Goal: Task Accomplishment & Management: Use online tool/utility

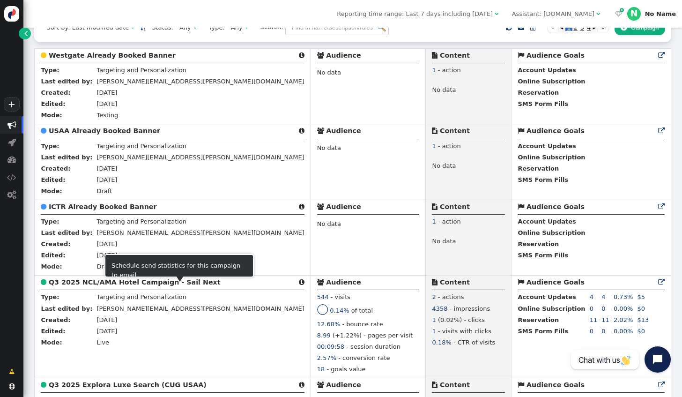
scroll to position [94, 0]
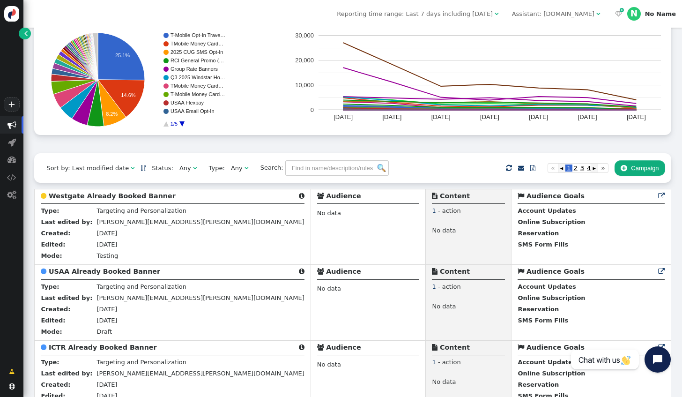
click at [600, 13] on span "" at bounding box center [598, 14] width 4 height 6
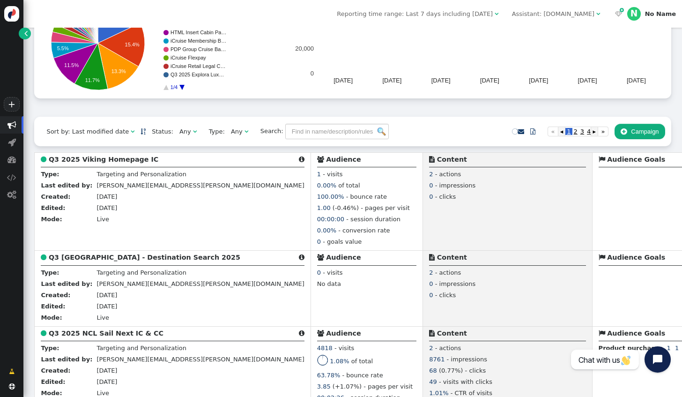
scroll to position [140, 0]
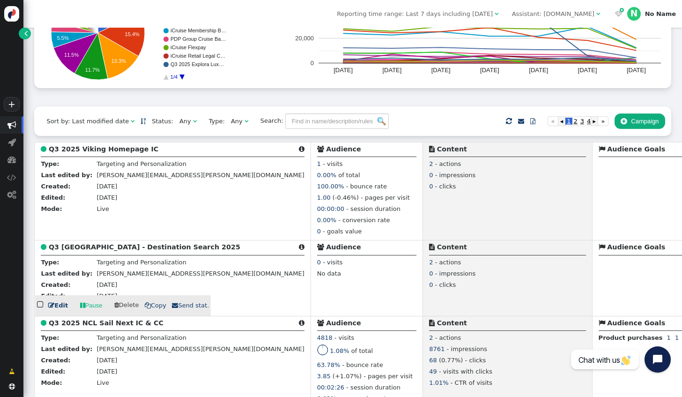
click at [55, 310] on link " Edit" at bounding box center [58, 305] width 20 height 9
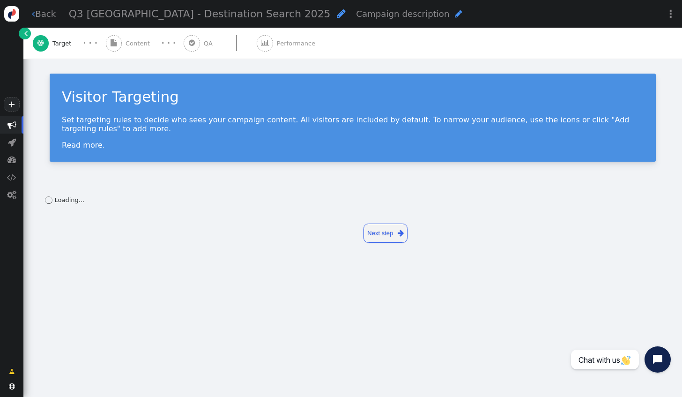
click at [375, 229] on link "Next step " at bounding box center [385, 232] width 44 height 19
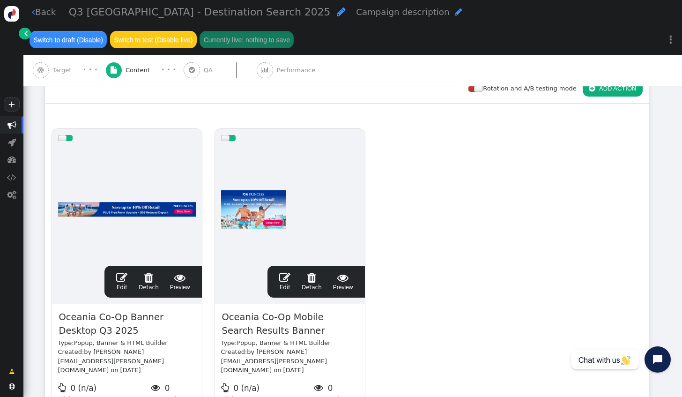
scroll to position [140, 0]
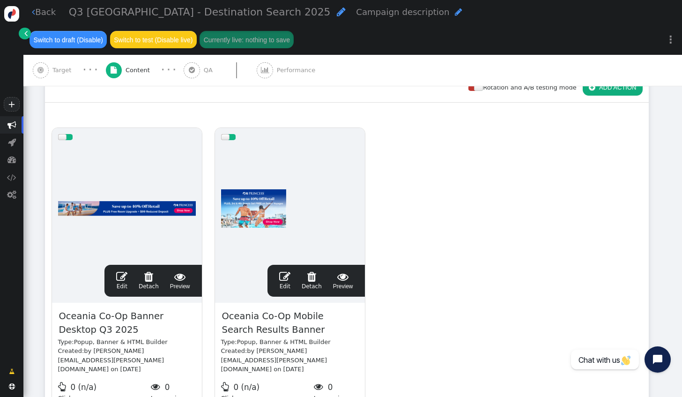
click at [123, 271] on link " Edit" at bounding box center [121, 281] width 11 height 20
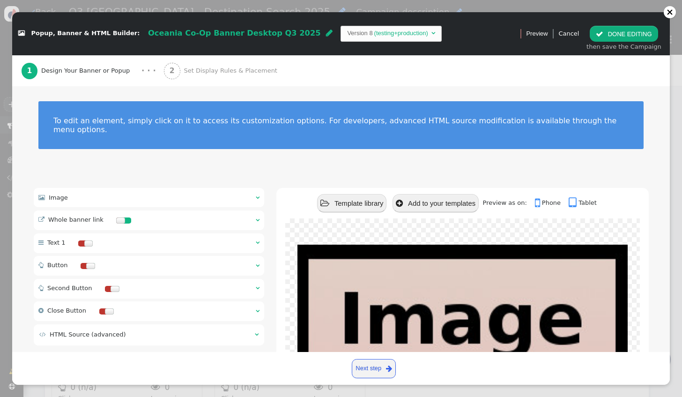
click at [155, 194] on div " Image  " at bounding box center [149, 197] width 231 height 19
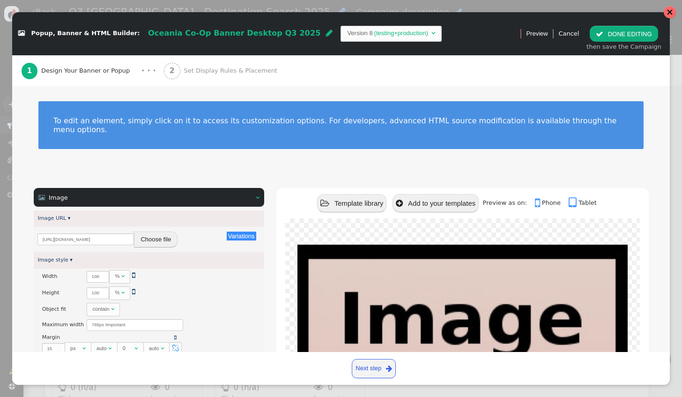
click at [665, 11] on div at bounding box center [669, 12] width 12 height 12
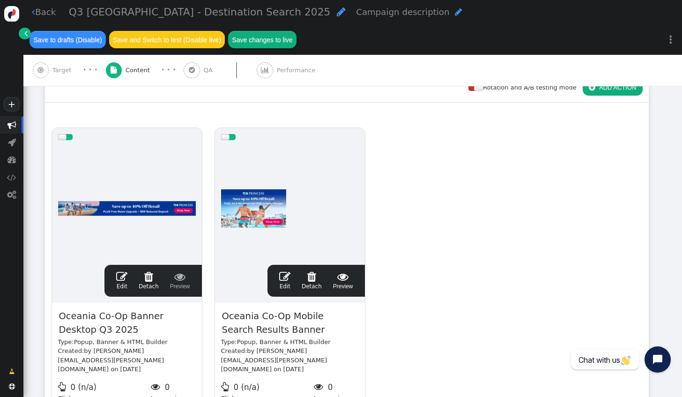
scroll to position [94, 0]
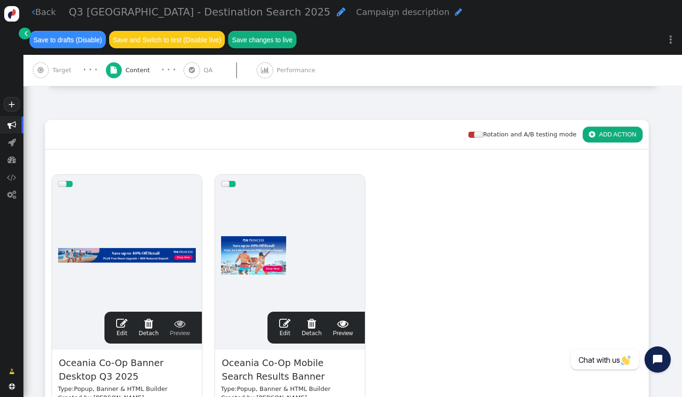
click at [290, 317] on link " Edit" at bounding box center [284, 327] width 11 height 20
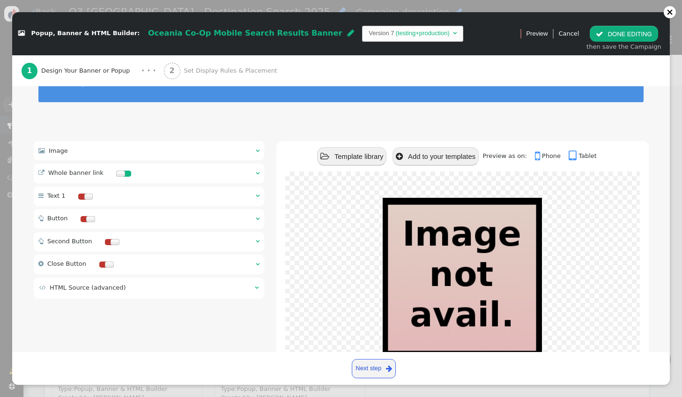
scroll to position [90, 0]
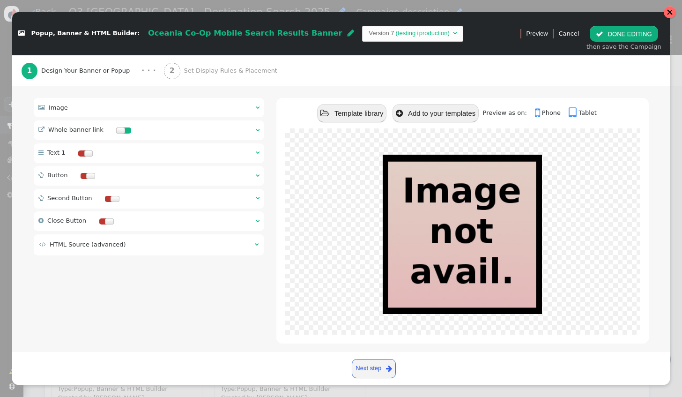
click at [668, 15] on div at bounding box center [669, 12] width 12 height 12
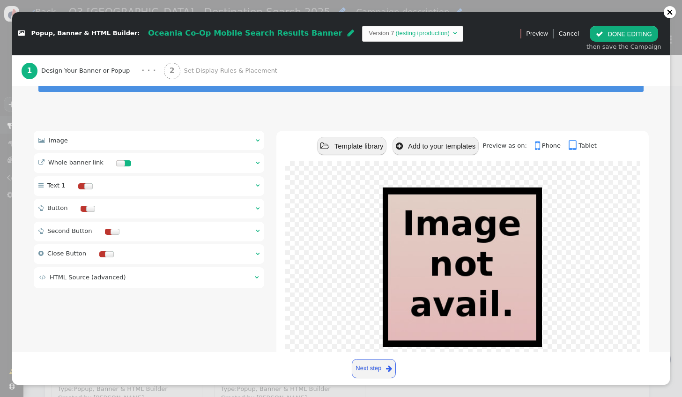
scroll to position [0, 0]
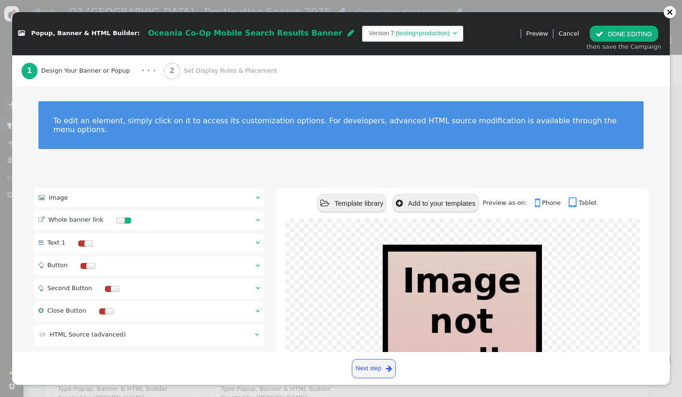
click at [113, 191] on div " Image  " at bounding box center [149, 197] width 231 height 19
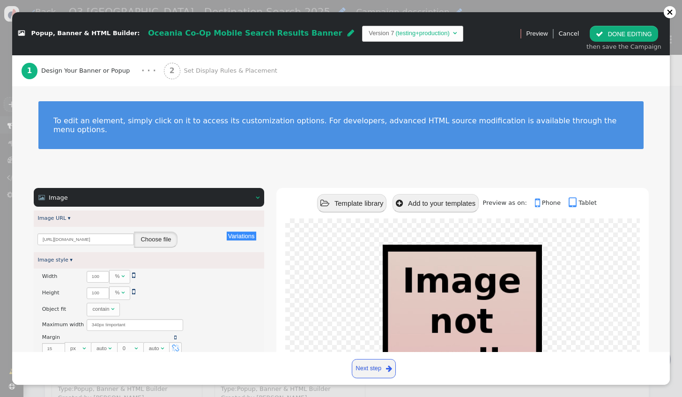
click at [154, 233] on button "Choose file" at bounding box center [156, 239] width 44 height 16
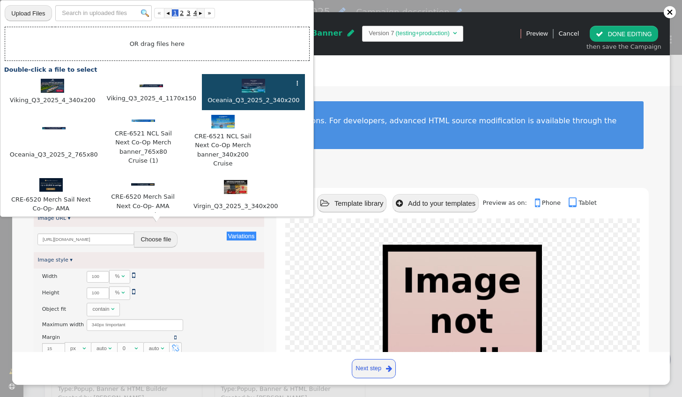
click at [221, 86] on div at bounding box center [253, 87] width 94 height 16
click at [225, 85] on div at bounding box center [253, 87] width 94 height 16
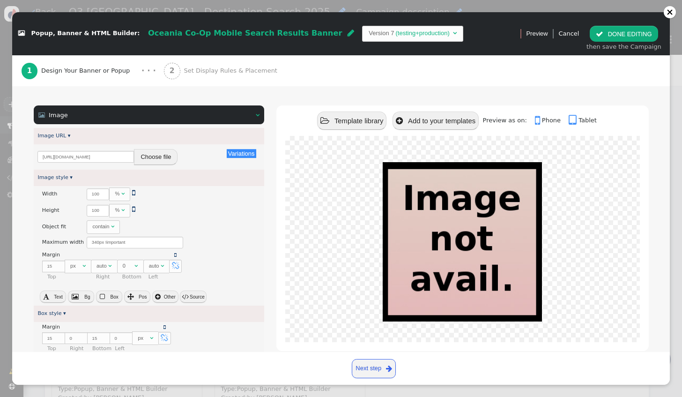
scroll to position [82, 0]
click at [189, 67] on span "Set Display Rules & Placement" at bounding box center [232, 70] width 97 height 9
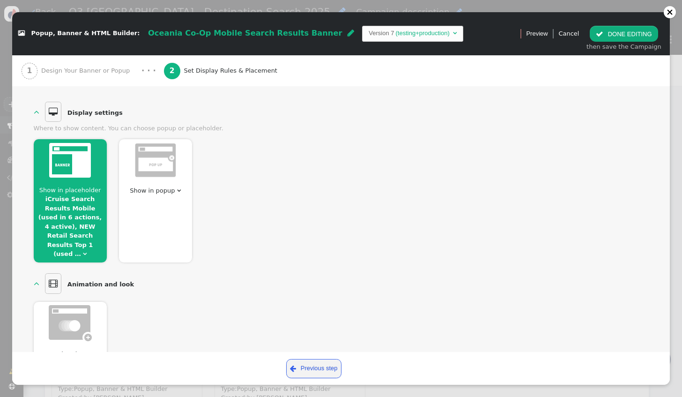
click at [91, 221] on span "Show in placeholder iCruise Search Results Mobile (used in 6 actions, 4 active)…" at bounding box center [70, 221] width 73 height 73
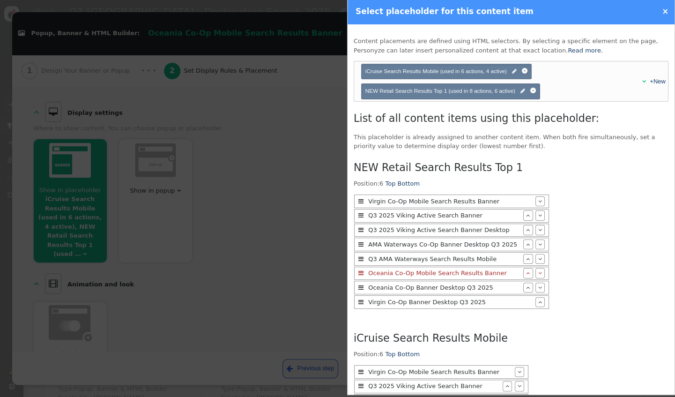
click at [668, 12] on link "×" at bounding box center [665, 11] width 7 height 9
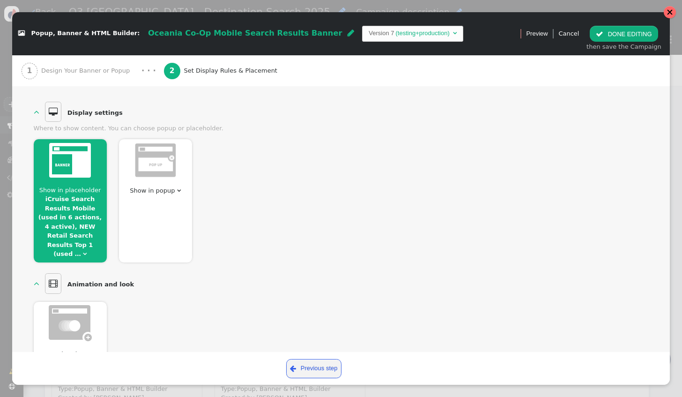
click at [669, 16] on div at bounding box center [669, 12] width 12 height 12
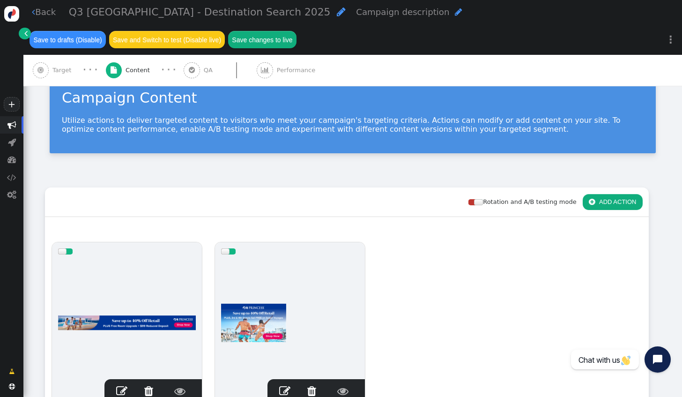
scroll to position [0, 0]
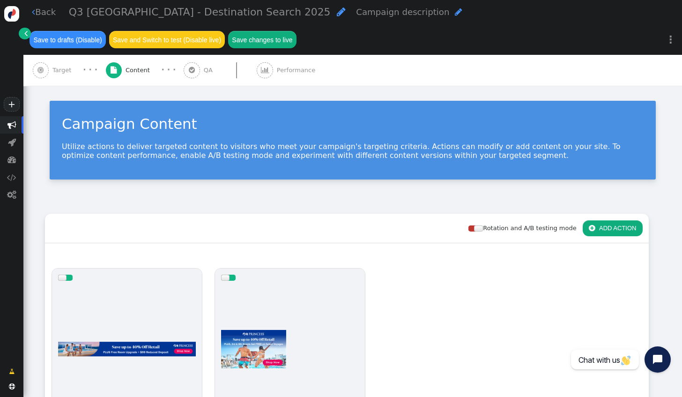
click at [44, 13] on link " Back" at bounding box center [44, 12] width 24 height 13
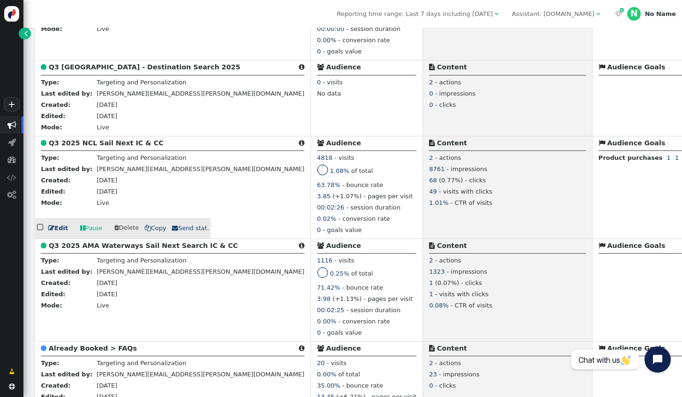
scroll to position [375, 0]
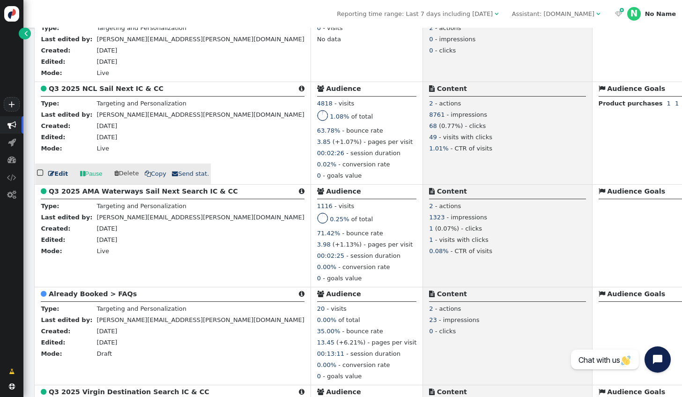
click at [58, 178] on link " Edit" at bounding box center [58, 173] width 20 height 9
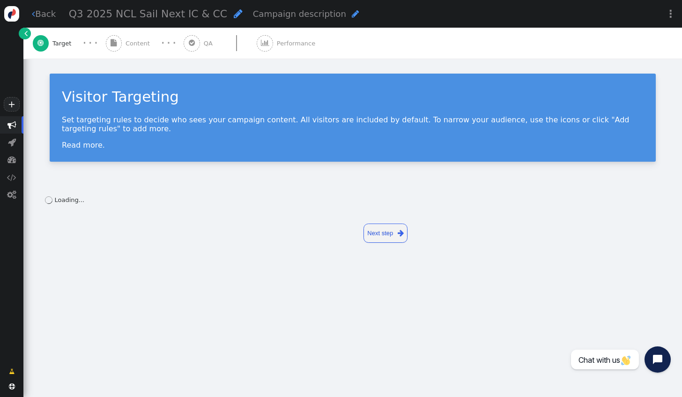
click at [131, 43] on span "Content" at bounding box center [139, 43] width 28 height 9
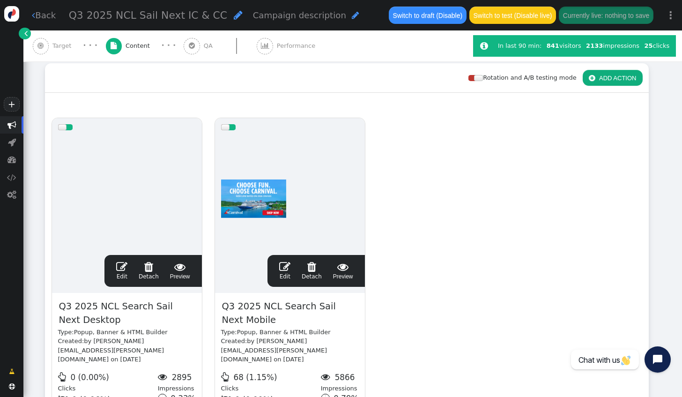
scroll to position [140, 0]
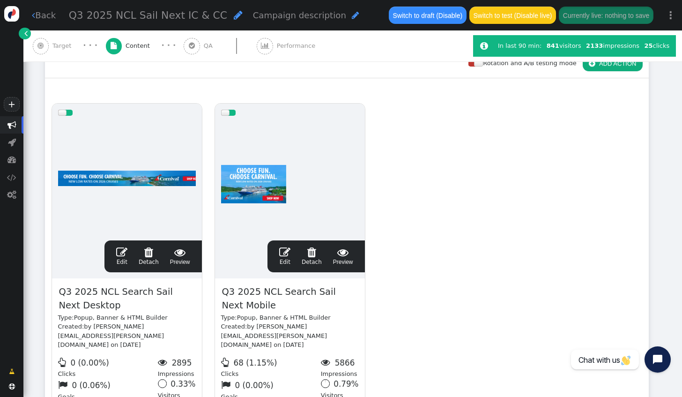
click at [125, 253] on span "" at bounding box center [121, 251] width 11 height 11
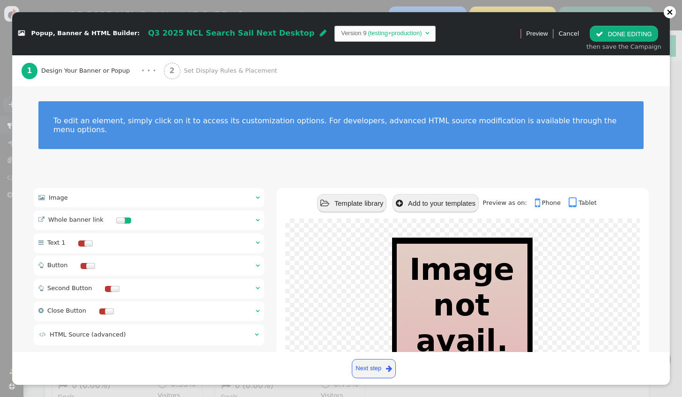
click at [125, 194] on div " Image  " at bounding box center [149, 197] width 231 height 19
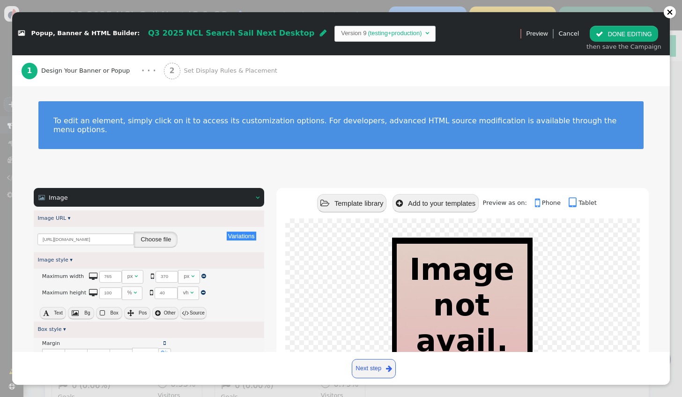
click at [152, 231] on button "Choose file" at bounding box center [156, 239] width 44 height 16
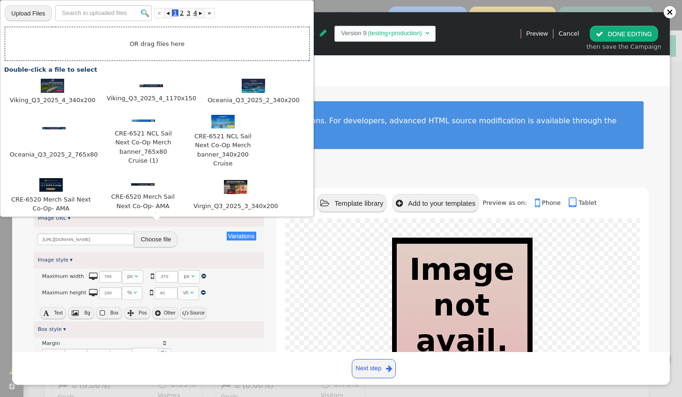
click at [28, 13] on input "file" at bounding box center [28, 13] width 47 height 17
click at [367, 157] on div "To edit an element, simply click on it to access its customization options. For…" at bounding box center [340, 130] width 657 height 89
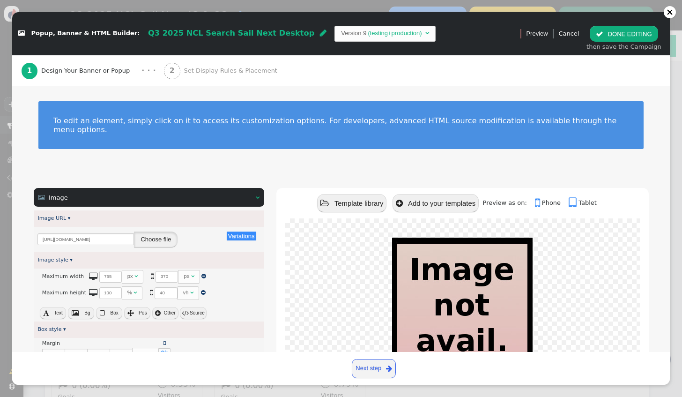
click at [162, 231] on button "Choose file" at bounding box center [156, 239] width 44 height 16
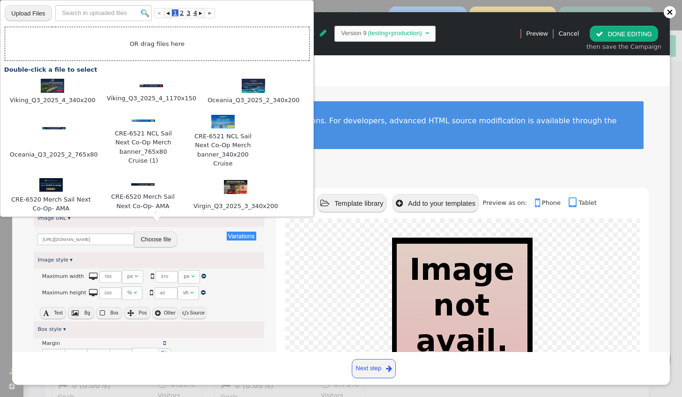
click at [35, 12] on input "file" at bounding box center [28, 13] width 47 height 17
type input "C:\fakepath\CRE-6521 NCL Sail Next Co-Op Merch banner_765x80 Cruise (1).jpg"
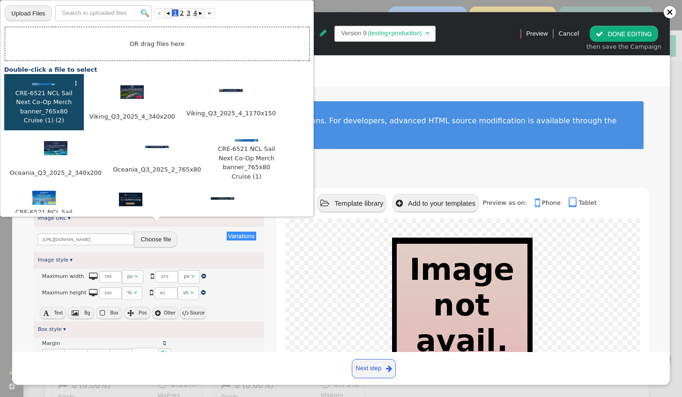
click at [47, 83] on img at bounding box center [43, 84] width 23 height 2
type input "https://cdn.personyze.com/upload/6863/c28349039fa25285.jpeg"
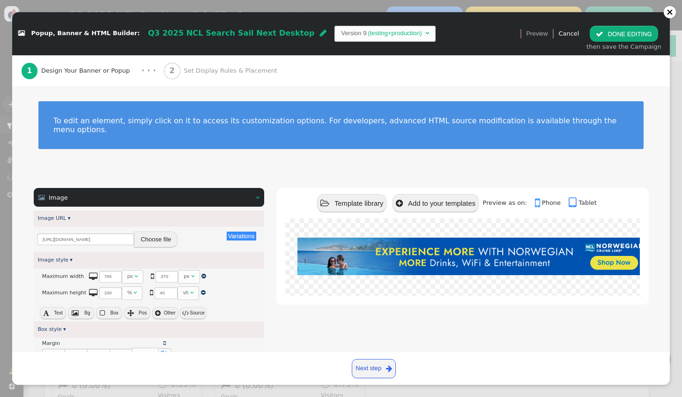
click at [382, 373] on link "Next step " at bounding box center [374, 368] width 44 height 19
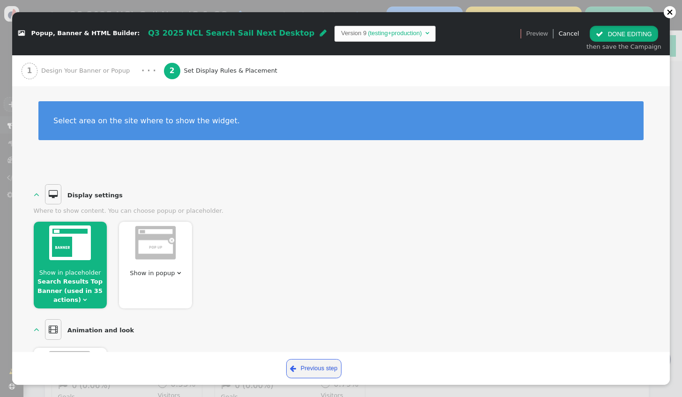
click at [609, 34] on button " DONE EDITING" at bounding box center [623, 34] width 68 height 16
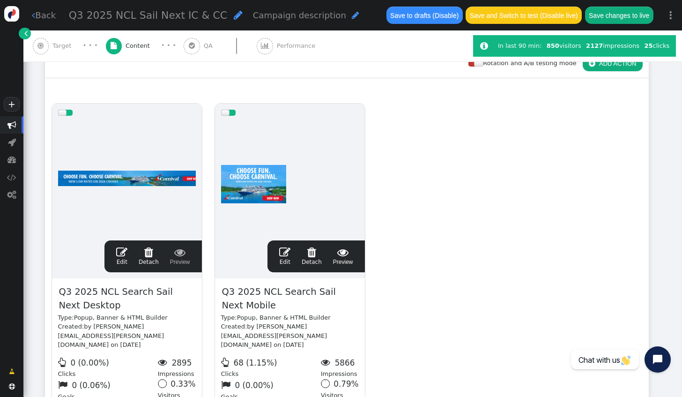
click at [290, 254] on span "" at bounding box center [284, 251] width 11 height 11
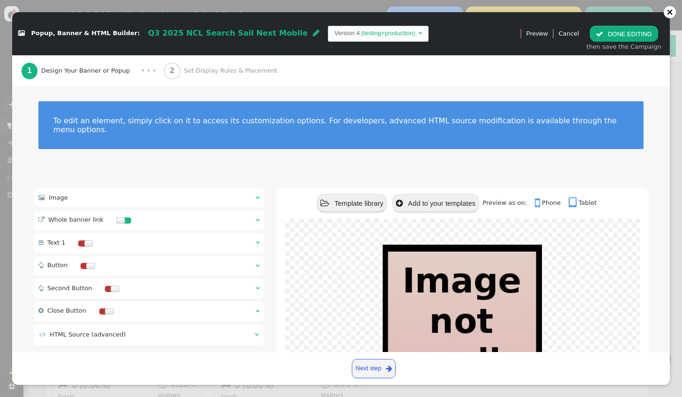
click at [146, 188] on div " Image  " at bounding box center [149, 197] width 231 height 19
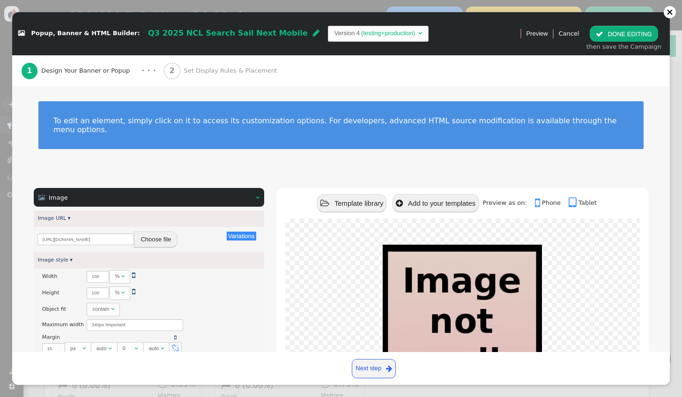
click at [137, 231] on button "Choose file" at bounding box center [156, 239] width 44 height 16
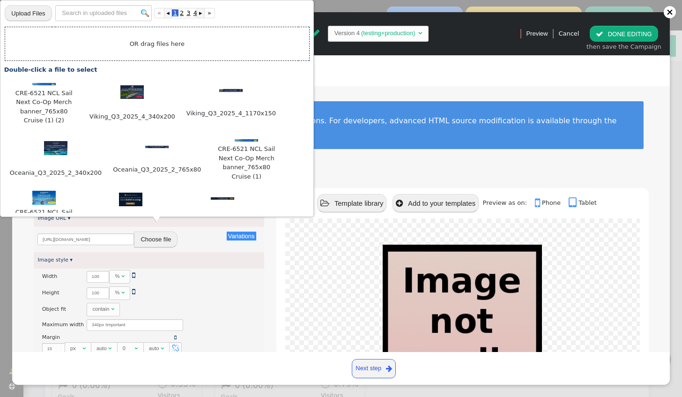
click at [113, 47] on td "OR drag files here" at bounding box center [157, 44] width 304 height 34
click at [32, 14] on input "file" at bounding box center [28, 13] width 47 height 17
type input "C:\fakepath\CRE-6521 NCL Sail Next Co-Op Merch banner_340x200 Cruise.jpg"
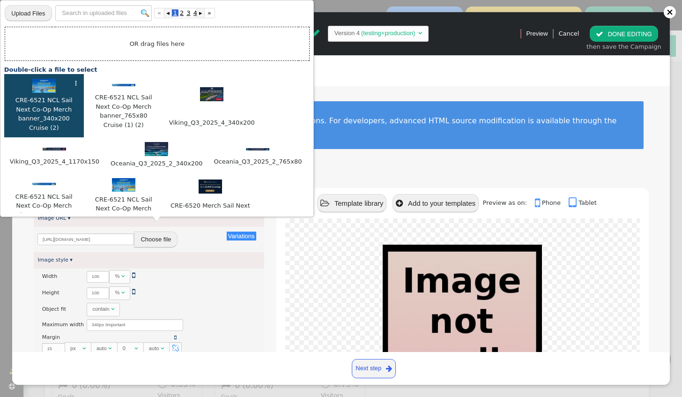
click at [41, 89] on img at bounding box center [43, 86] width 23 height 14
type input "https://cdn.personyze.com/upload/6863/e622d70f840aff47.jpeg"
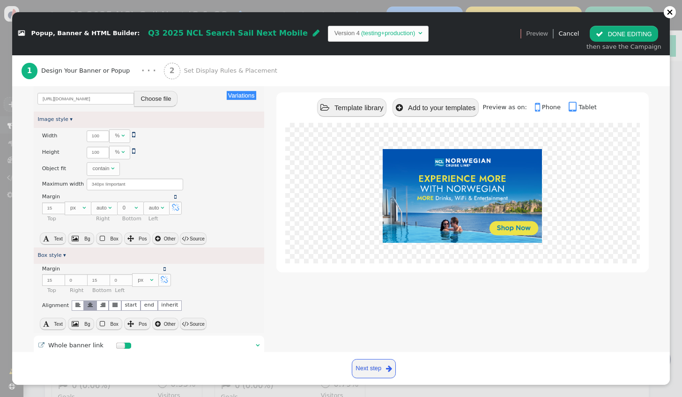
click at [374, 369] on link "Next step " at bounding box center [374, 368] width 44 height 19
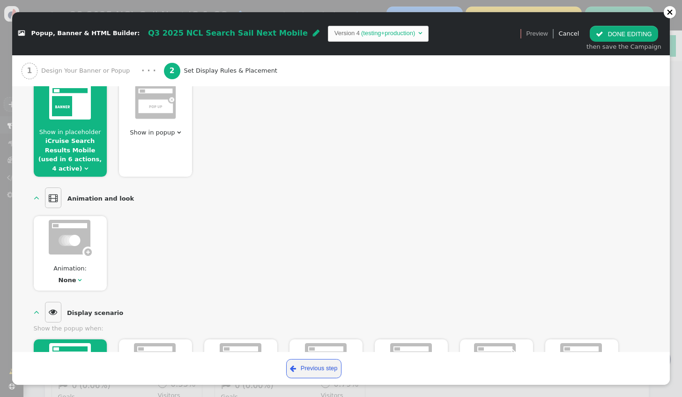
click at [627, 36] on button " DONE EDITING" at bounding box center [623, 34] width 68 height 16
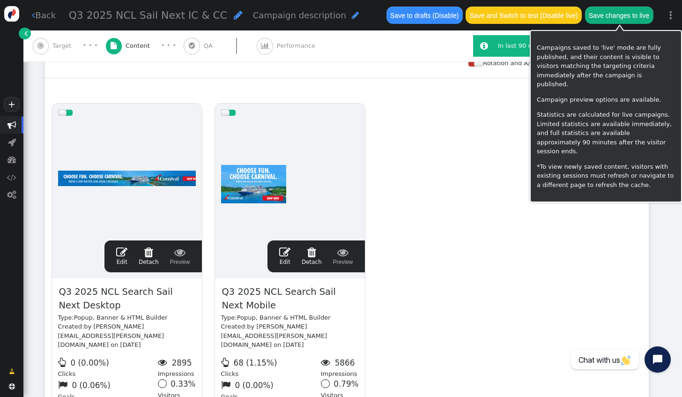
click at [601, 18] on button "Save changes to live" at bounding box center [619, 15] width 68 height 17
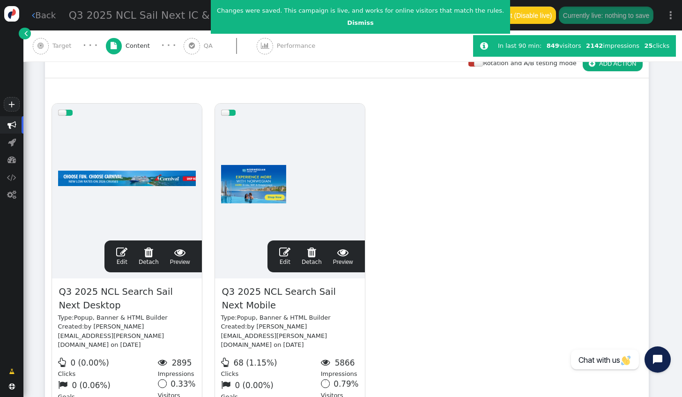
click at [121, 257] on link " Edit" at bounding box center [121, 256] width 11 height 20
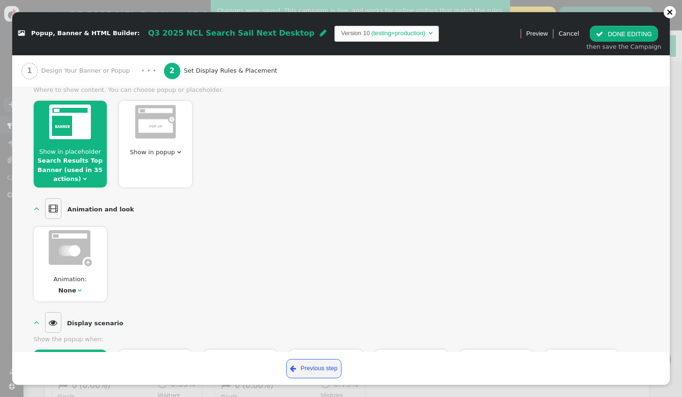
scroll to position [0, 0]
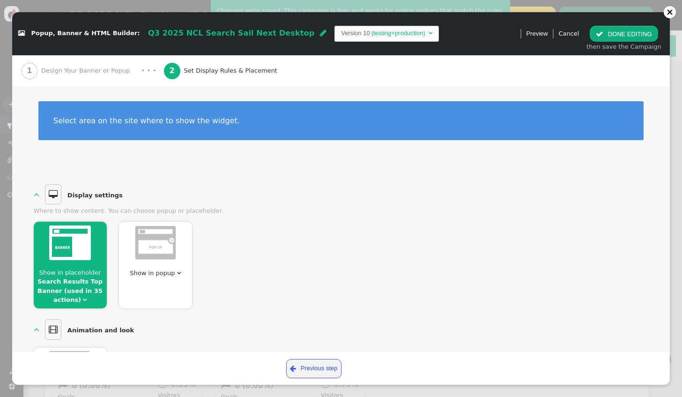
click at [56, 71] on span "Design Your Banner or Popup" at bounding box center [87, 70] width 92 height 9
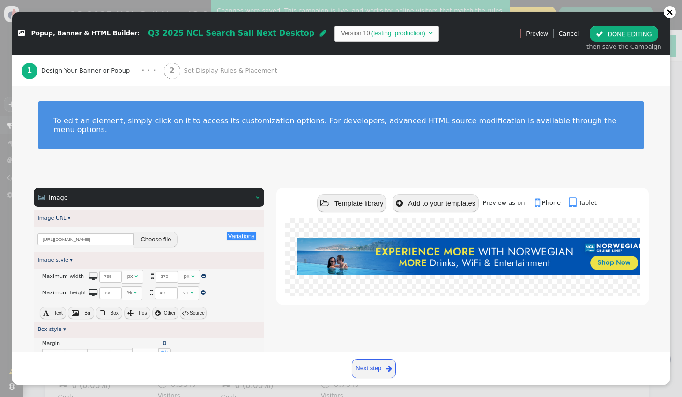
click at [622, 33] on button " DONE EDITING" at bounding box center [623, 34] width 68 height 16
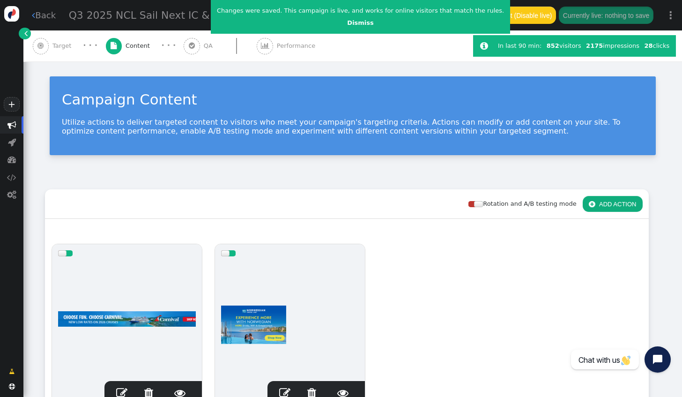
click at [37, 15] on link " Back" at bounding box center [44, 15] width 24 height 13
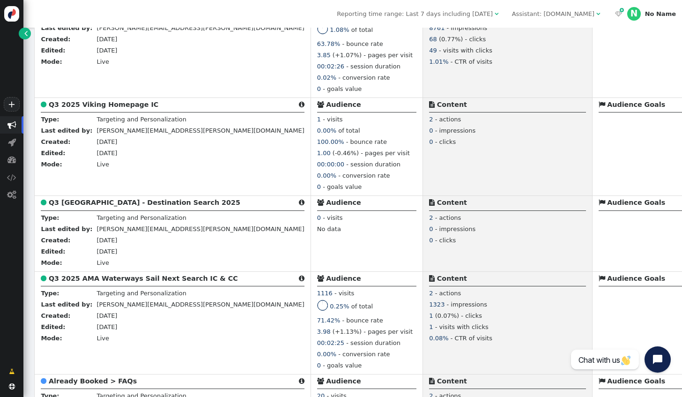
scroll to position [236, 0]
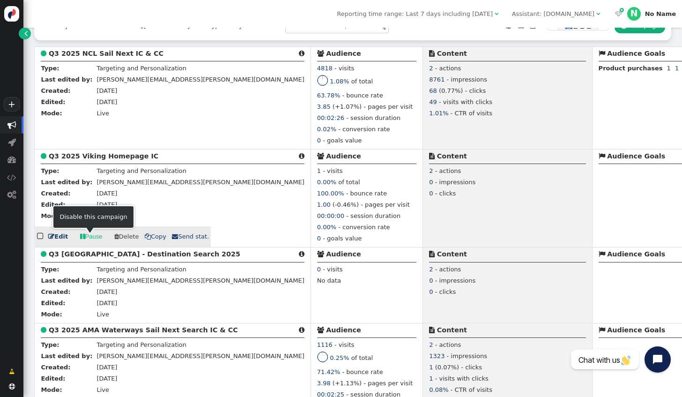
click at [61, 240] on link " Edit" at bounding box center [58, 236] width 20 height 9
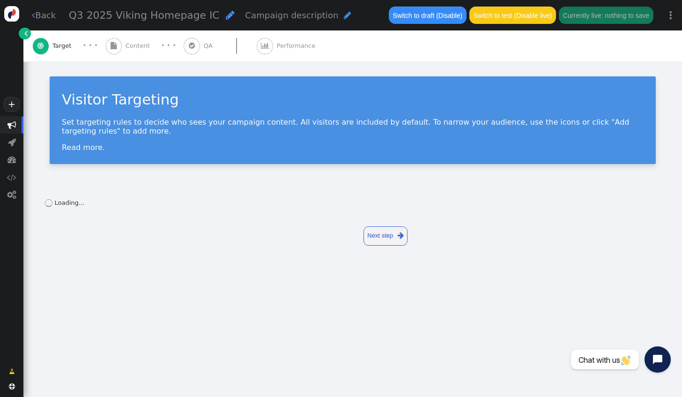
click at [140, 46] on span "Content" at bounding box center [139, 45] width 28 height 9
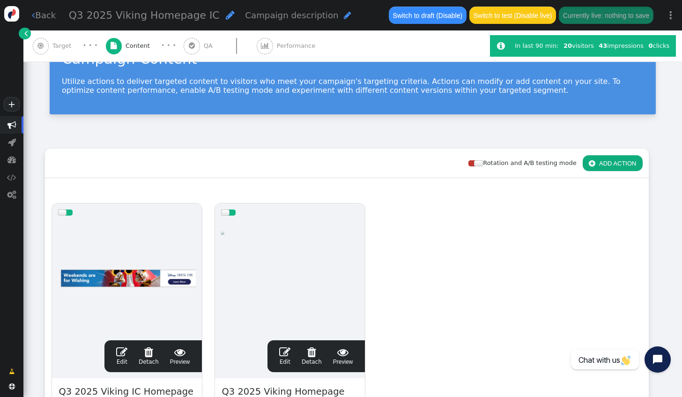
scroll to position [94, 0]
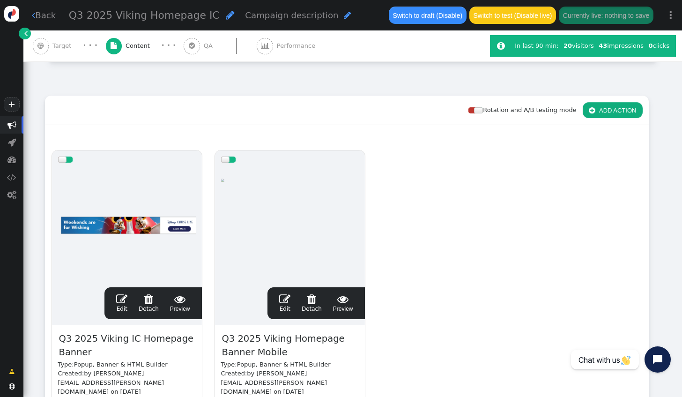
click at [120, 300] on span "" at bounding box center [121, 298] width 11 height 11
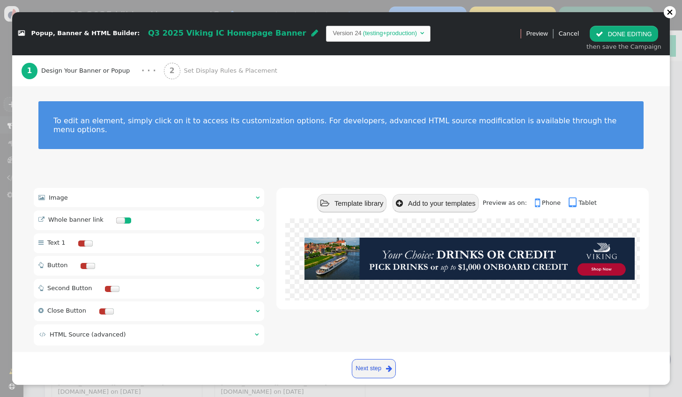
click at [186, 65] on div "2 Set Display Rules & Placement" at bounding box center [222, 70] width 117 height 31
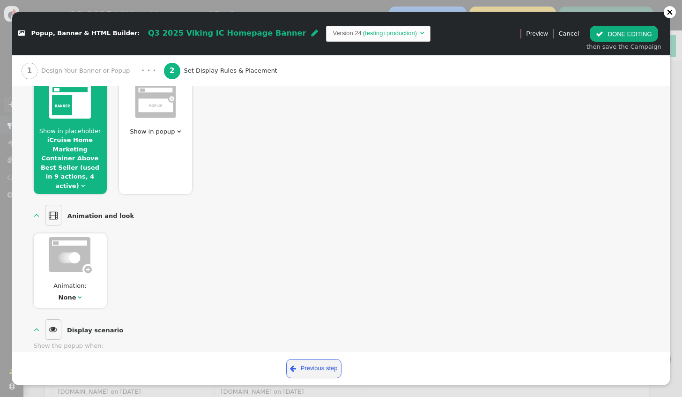
scroll to position [140, 0]
click at [76, 142] on link "iCruise Home Marketing Container Above Best Seller (used in 9 actions, 4 active)" at bounding box center [70, 163] width 59 height 53
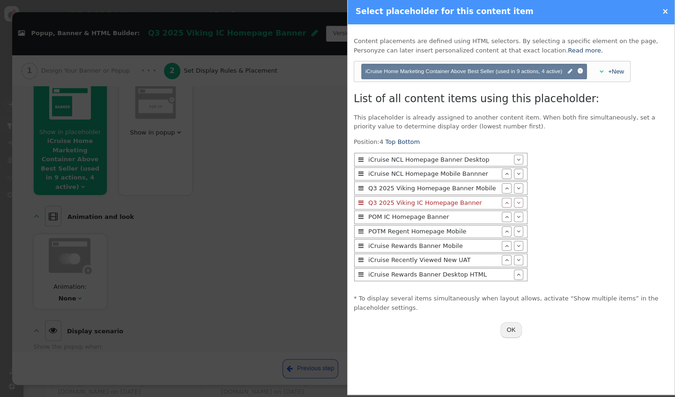
click at [663, 14] on link "×" at bounding box center [665, 11] width 7 height 9
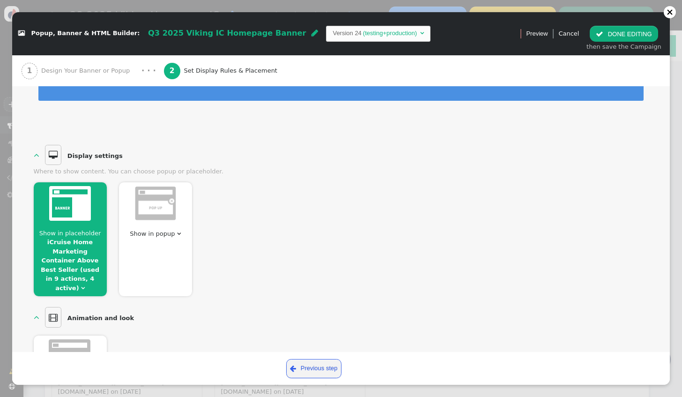
scroll to position [0, 0]
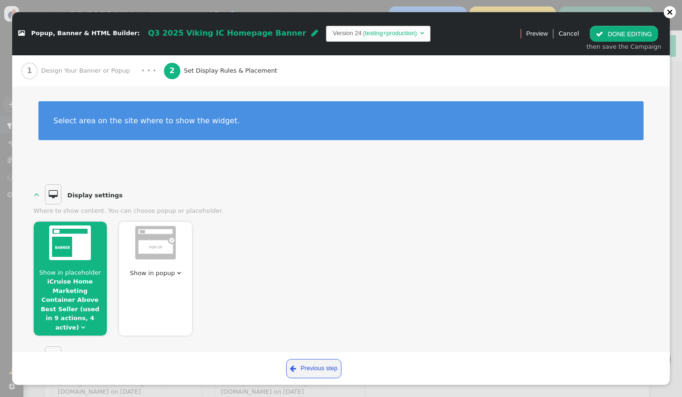
click at [102, 75] on div "1 Design Your Banner or Popup" at bounding box center [78, 70] width 112 height 31
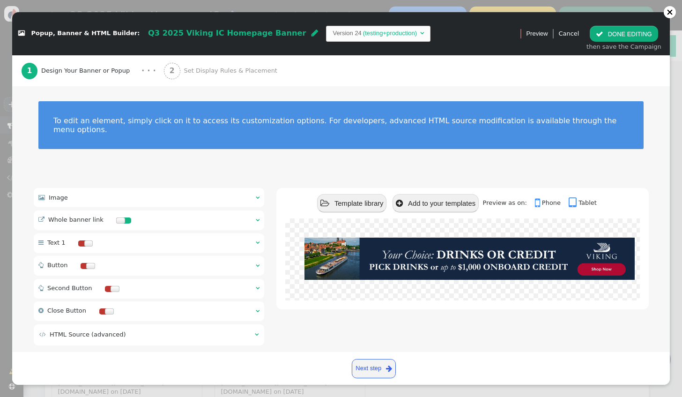
click at [169, 74] on b "2" at bounding box center [171, 70] width 5 height 8
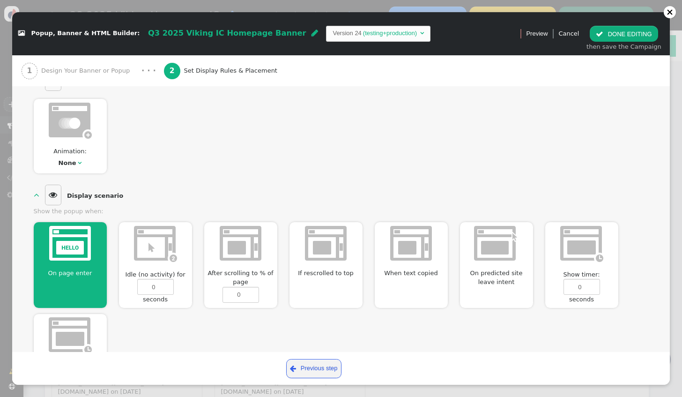
scroll to position [281, 0]
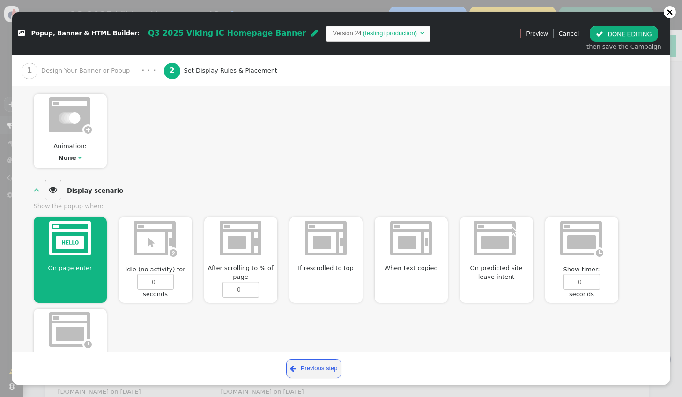
click at [619, 33] on button " DONE EDITING" at bounding box center [623, 34] width 68 height 16
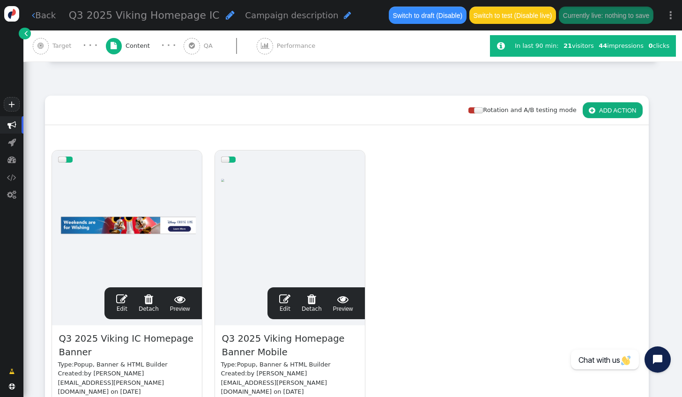
click at [67, 52] on div " Target" at bounding box center [54, 45] width 43 height 31
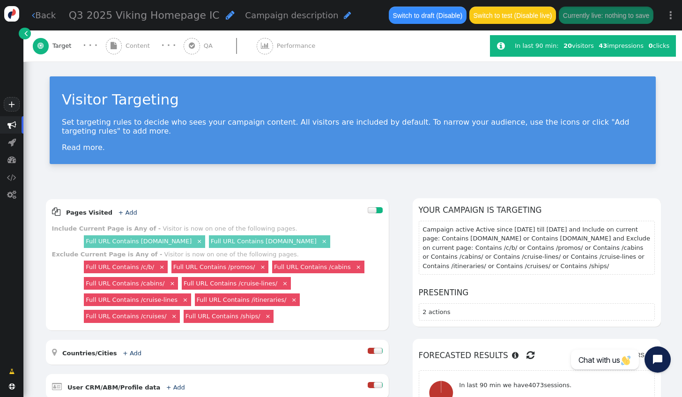
scroll to position [0, 0]
click at [133, 48] on span "Content" at bounding box center [139, 45] width 28 height 9
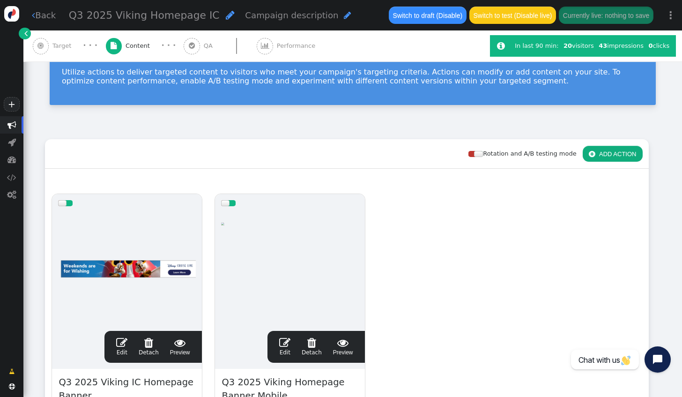
scroll to position [94, 0]
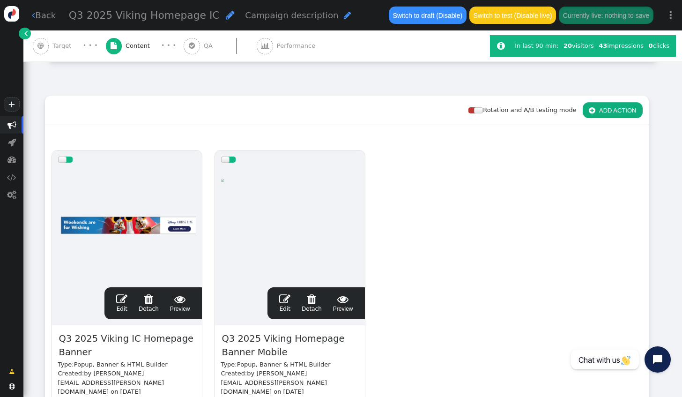
click at [120, 300] on span "" at bounding box center [121, 298] width 11 height 11
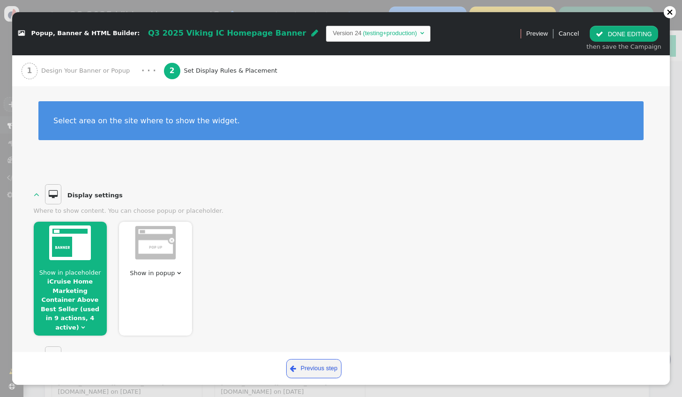
click at [74, 70] on span "Design Your Banner or Popup" at bounding box center [87, 70] width 92 height 9
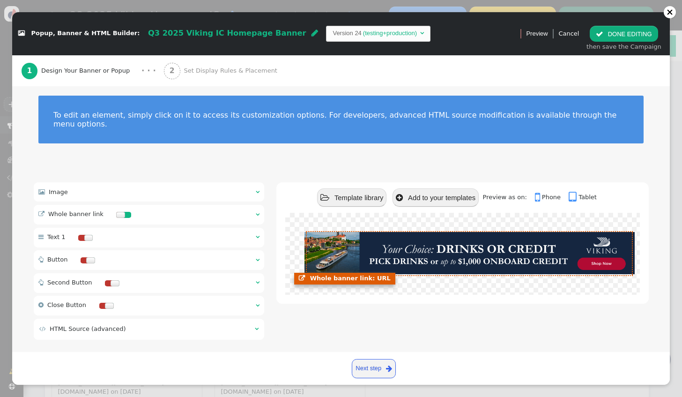
scroll to position [7, 0]
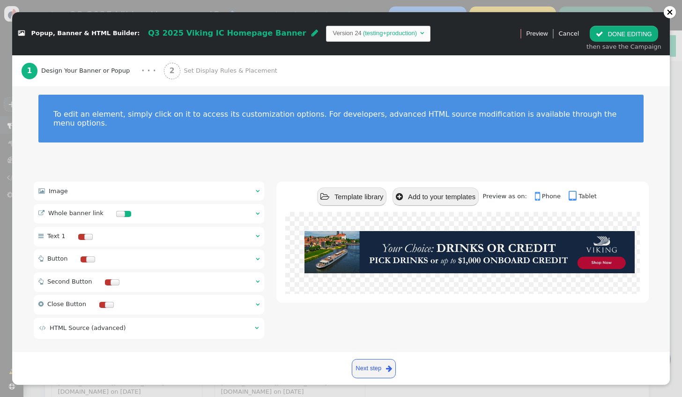
click at [178, 76] on div "2 Set Display Rules & Placement" at bounding box center [222, 70] width 117 height 31
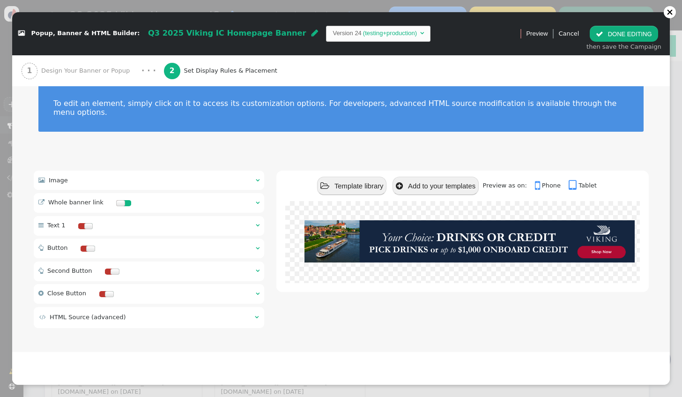
scroll to position [0, 0]
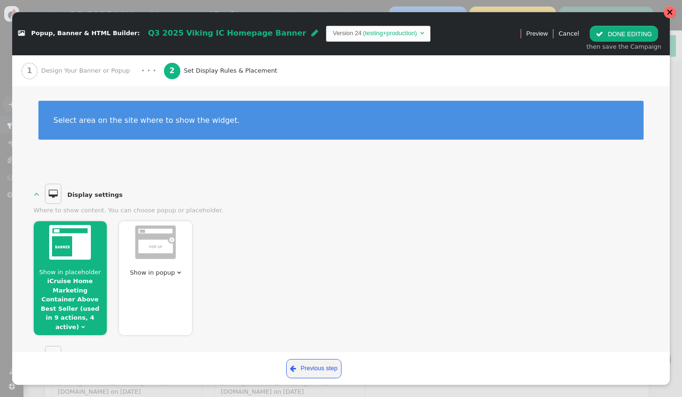
click at [669, 13] on div at bounding box center [669, 12] width 7 height 7
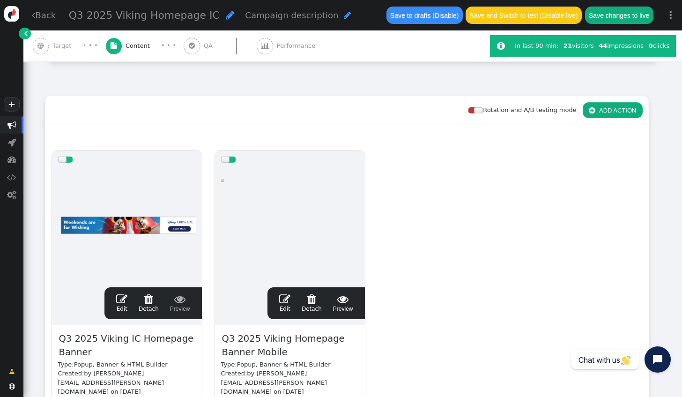
click at [41, 16] on link " Back" at bounding box center [44, 15] width 24 height 13
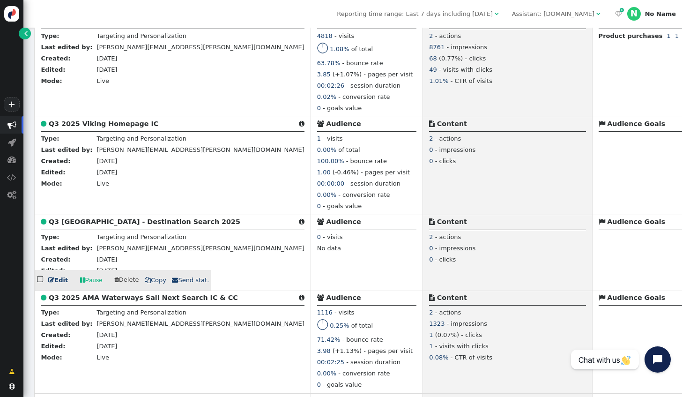
scroll to position [281, 0]
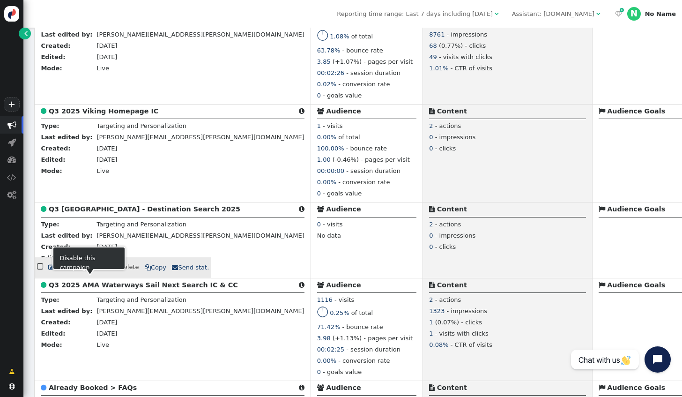
click at [51, 270] on span "" at bounding box center [51, 267] width 6 height 6
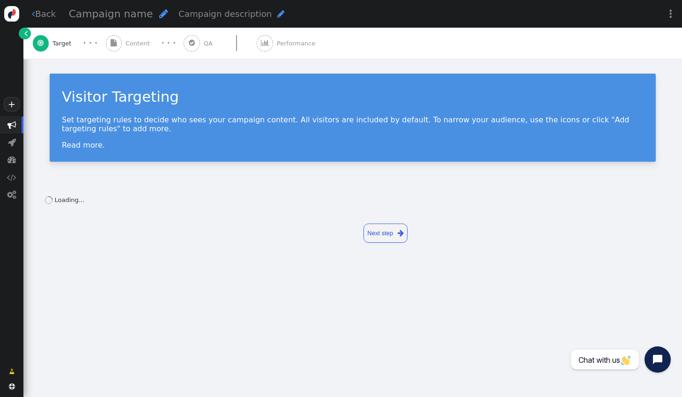
click at [384, 223] on link "Next step " at bounding box center [385, 232] width 44 height 19
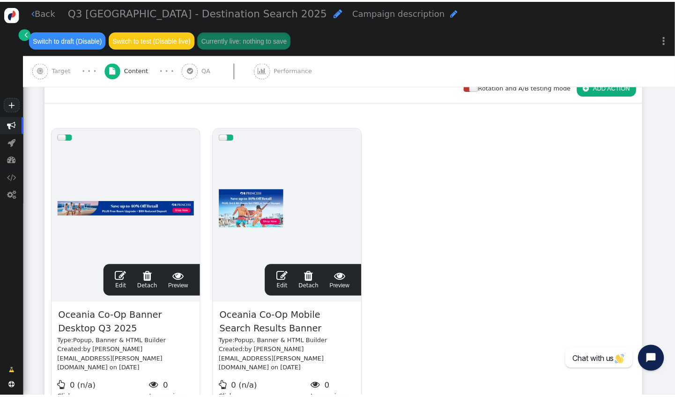
scroll to position [143, 0]
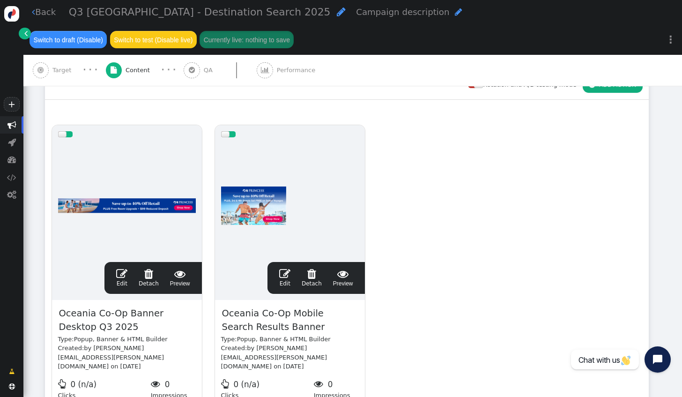
click at [126, 268] on span "" at bounding box center [121, 273] width 11 height 11
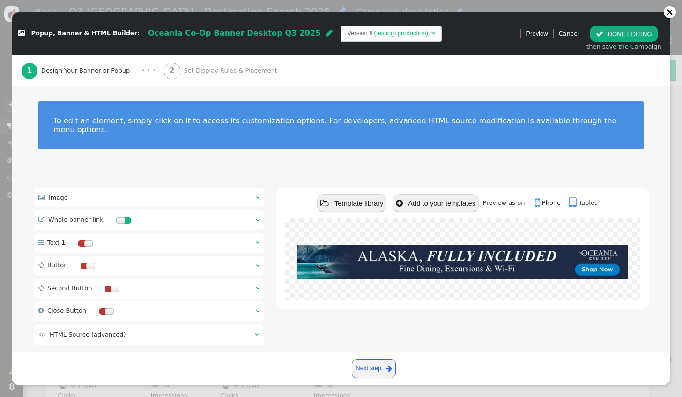
click at [183, 75] on div "2 Set Display Rules & Placement" at bounding box center [222, 70] width 117 height 31
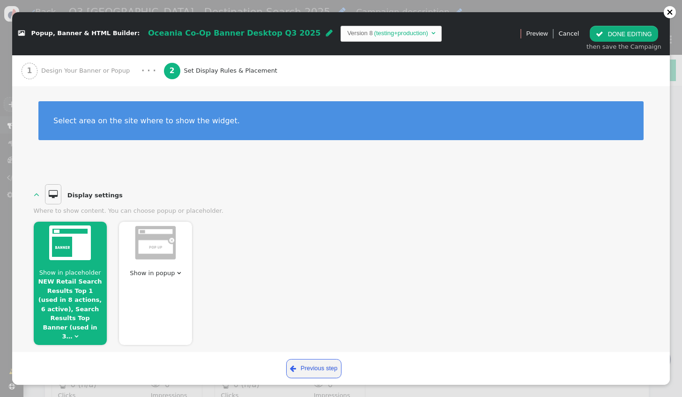
click at [54, 257] on img at bounding box center [70, 242] width 42 height 35
click at [71, 269] on span "Show in placeholder" at bounding box center [70, 272] width 62 height 7
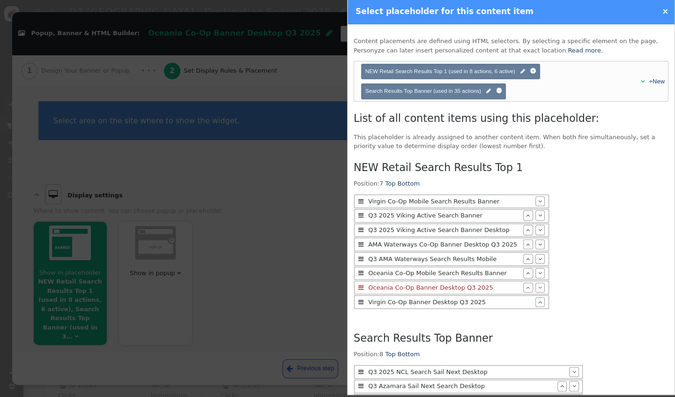
click at [523, 283] on div "" at bounding box center [527, 287] width 9 height 10
click at [526, 271] on span "" at bounding box center [528, 273] width 4 height 6
click at [526, 257] on span "" at bounding box center [528, 259] width 4 height 6
click at [526, 242] on span "" at bounding box center [528, 244] width 4 height 6
click at [526, 230] on span "" at bounding box center [528, 230] width 4 height 6
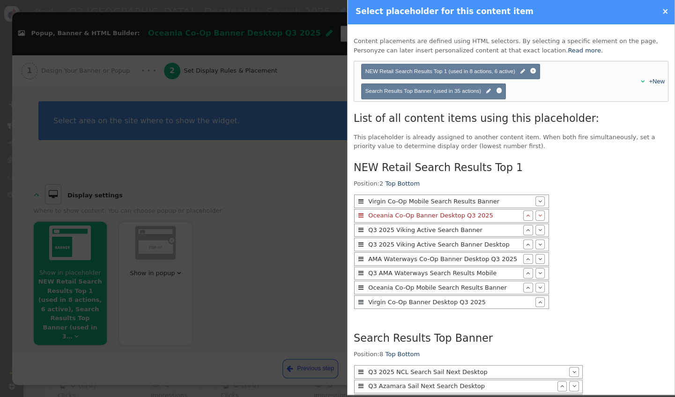
click at [526, 285] on span "" at bounding box center [528, 287] width 4 height 6
click at [526, 272] on span "" at bounding box center [528, 273] width 4 height 6
click at [526, 259] on span "" at bounding box center [528, 259] width 4 height 6
click at [526, 243] on span "" at bounding box center [528, 244] width 4 height 6
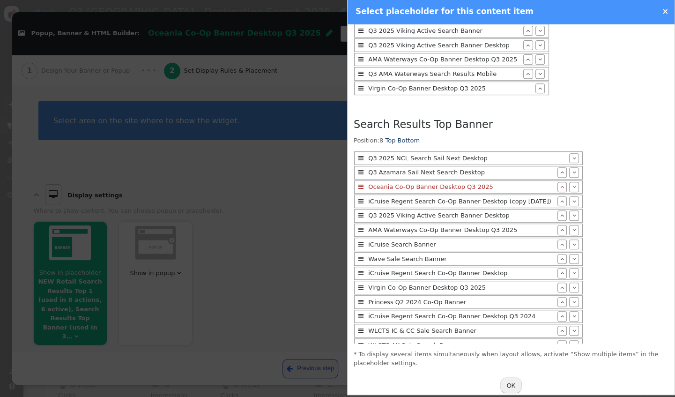
scroll to position [222, 0]
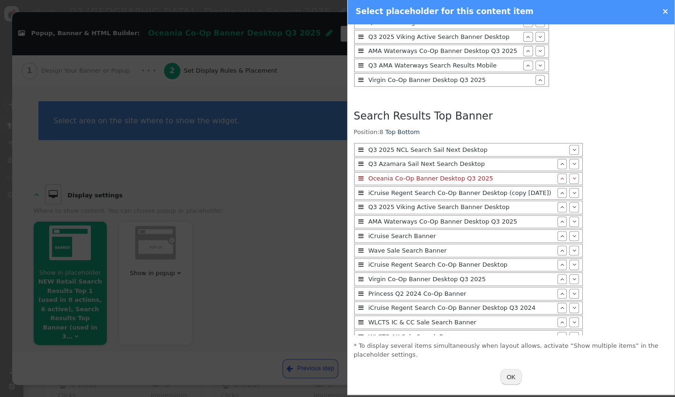
click at [506, 375] on button "OK" at bounding box center [511, 376] width 22 height 16
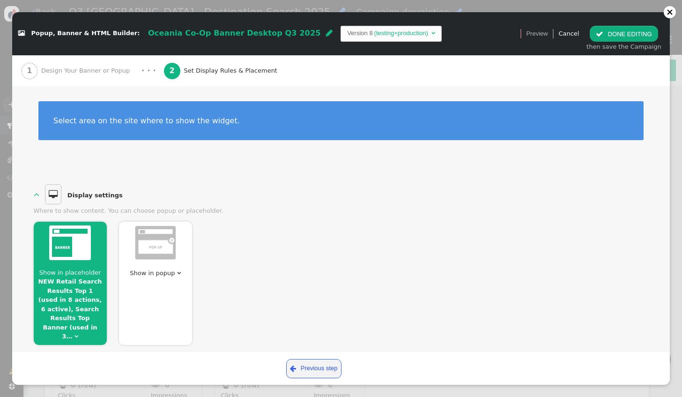
click at [614, 37] on button " DONE EDITING" at bounding box center [623, 34] width 68 height 16
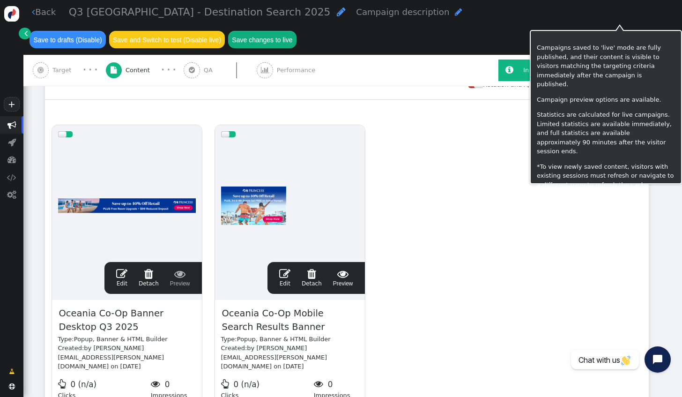
click at [296, 31] on button "Save changes to live" at bounding box center [262, 39] width 68 height 17
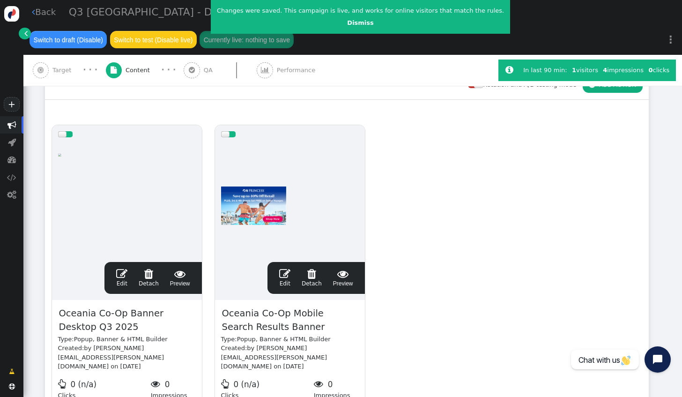
click at [287, 268] on span "" at bounding box center [284, 273] width 11 height 11
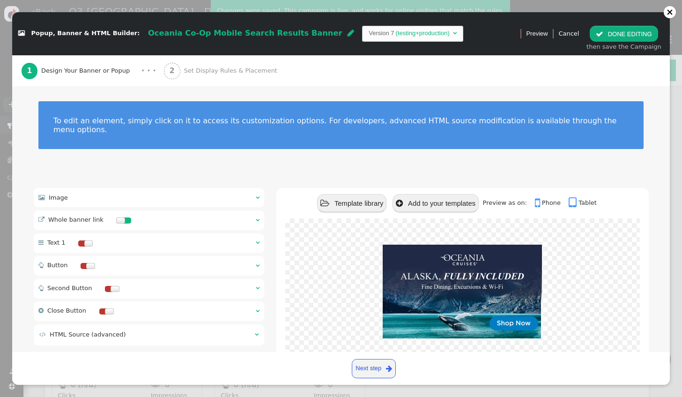
click at [164, 70] on span "2" at bounding box center [172, 71] width 16 height 16
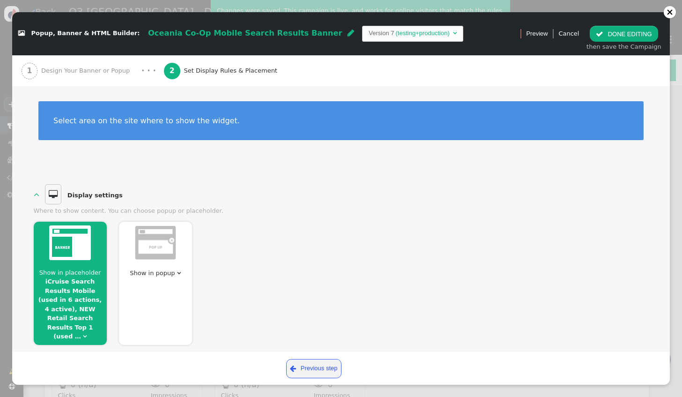
click at [89, 278] on link "iCruise Search Results Mobile (used in 6 actions, 4 active), NEW Retail Search …" at bounding box center [69, 309] width 63 height 62
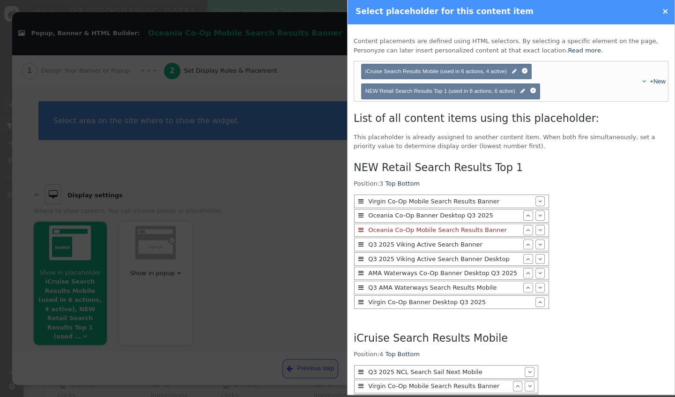
click at [535, 199] on div "" at bounding box center [539, 201] width 9 height 10
click at [535, 213] on div "" at bounding box center [539, 215] width 9 height 10
click at [538, 228] on span "" at bounding box center [540, 230] width 4 height 6
click at [538, 242] on span "" at bounding box center [540, 244] width 4 height 6
click at [538, 258] on span "" at bounding box center [540, 259] width 4 height 6
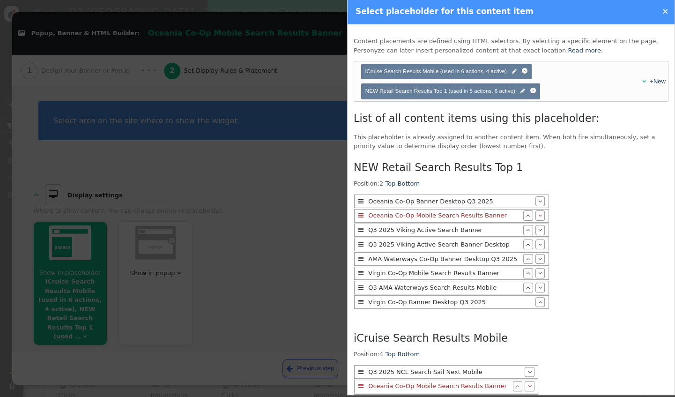
click at [538, 270] on span "" at bounding box center [540, 273] width 4 height 6
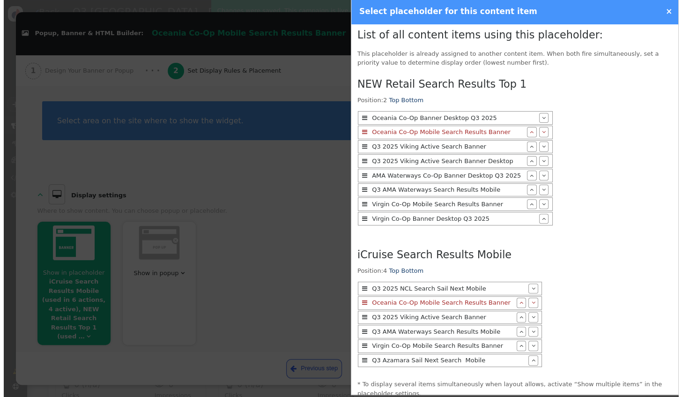
scroll to position [120, 0]
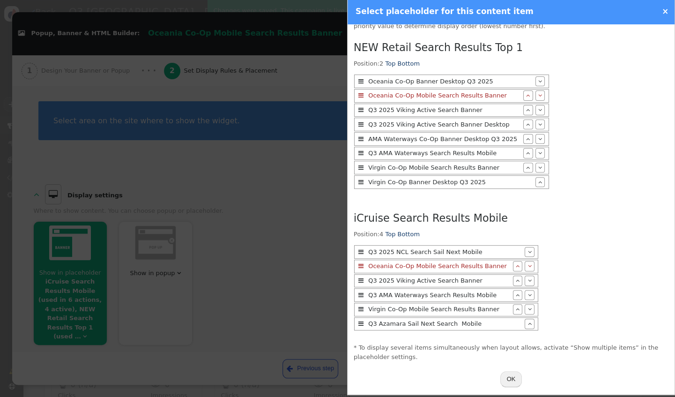
click at [513, 264] on div "" at bounding box center [517, 266] width 9 height 10
click at [510, 374] on button "OK" at bounding box center [511, 379] width 22 height 16
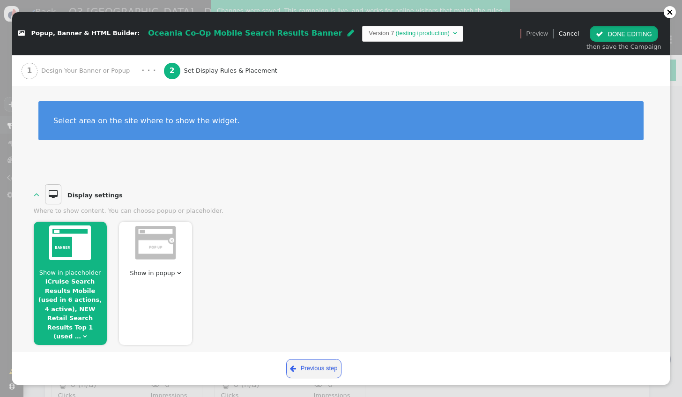
click at [614, 29] on button " DONE EDITING" at bounding box center [623, 34] width 68 height 16
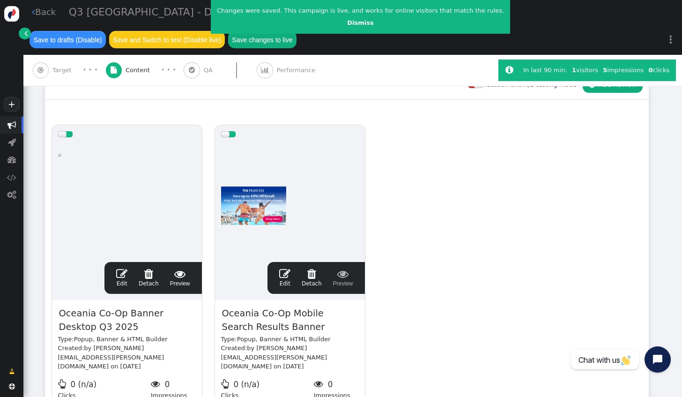
click at [296, 31] on button "Save changes to live" at bounding box center [262, 39] width 68 height 17
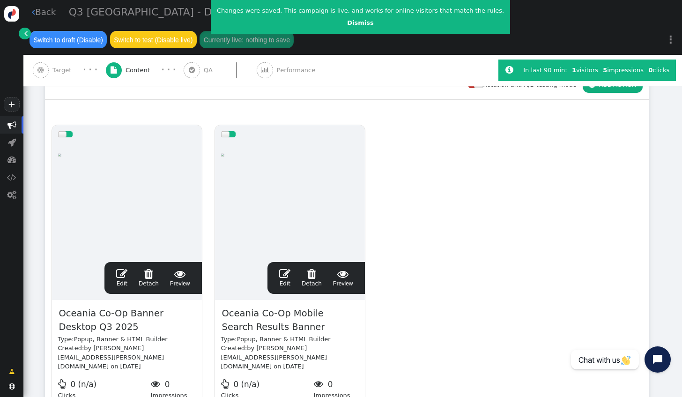
click at [40, 14] on link " Back" at bounding box center [44, 12] width 24 height 13
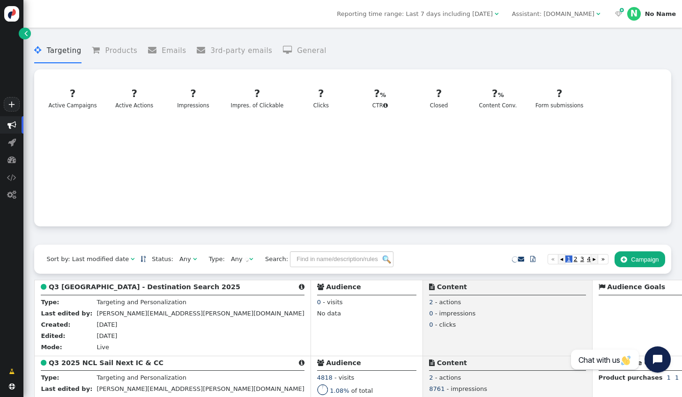
scroll to position [330, 0]
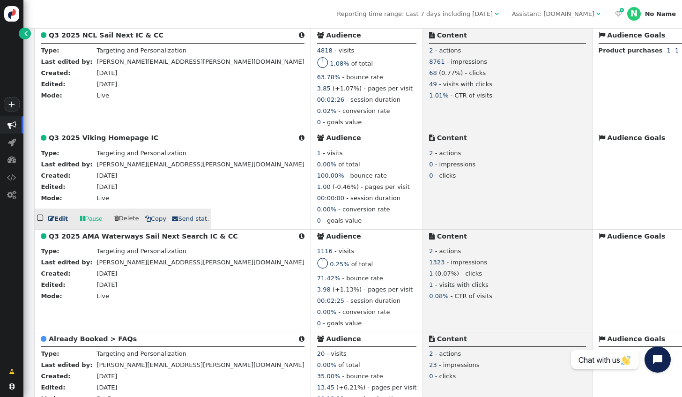
click at [54, 223] on link " Edit" at bounding box center [58, 218] width 20 height 9
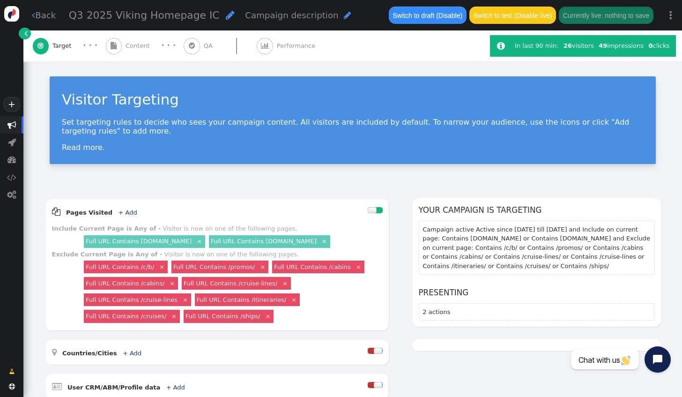
click at [140, 46] on span "Content" at bounding box center [139, 45] width 28 height 9
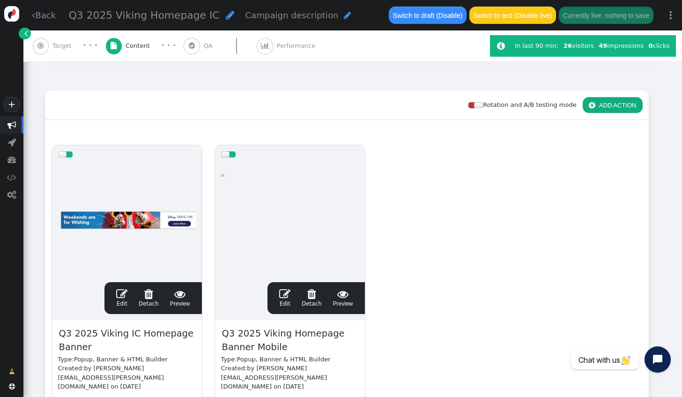
scroll to position [140, 0]
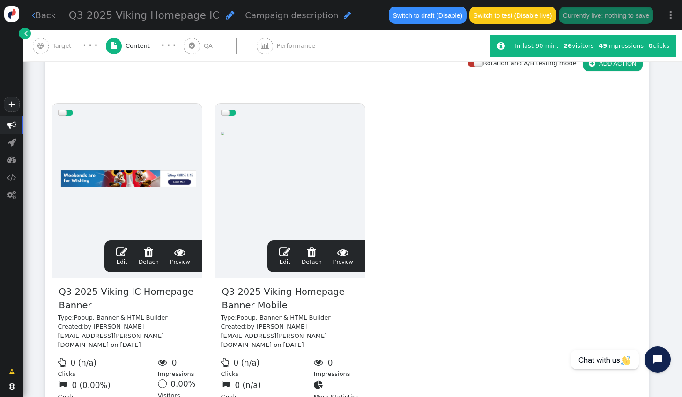
click at [125, 257] on link " Edit" at bounding box center [121, 256] width 11 height 20
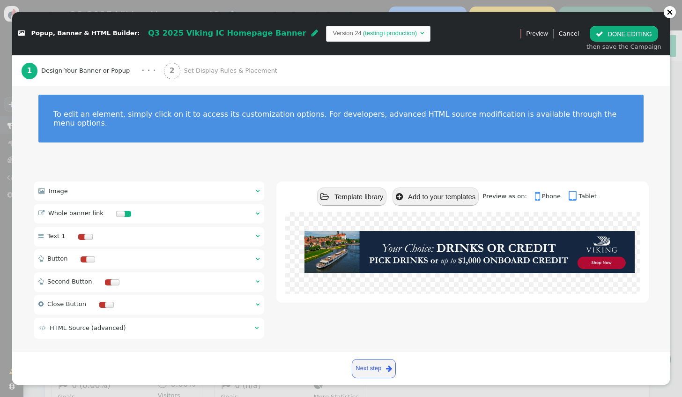
click at [186, 70] on span "Set Display Rules & Placement" at bounding box center [232, 70] width 97 height 9
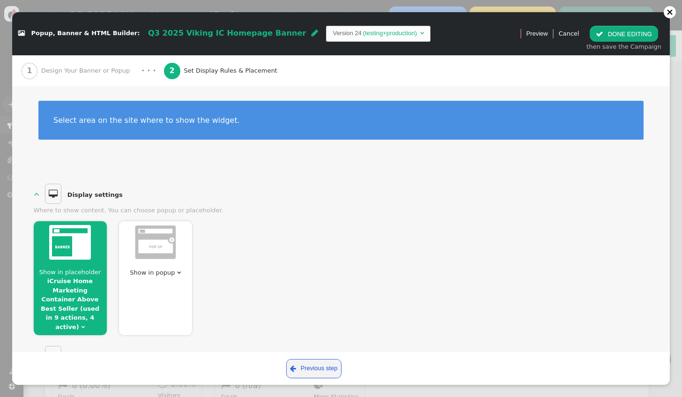
click at [77, 262] on div at bounding box center [70, 243] width 73 height 44
click at [79, 283] on link "iCruise Home Marketing Container Above Best Seller (used in 9 actions, 4 active)" at bounding box center [70, 303] width 59 height 53
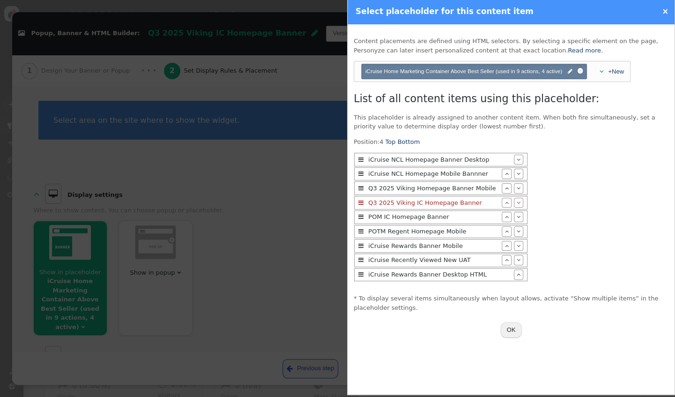
click at [505, 203] on span "" at bounding box center [507, 202] width 4 height 6
click at [505, 189] on span "" at bounding box center [507, 188] width 4 height 6
click at [505, 175] on span "" at bounding box center [507, 173] width 4 height 6
click at [514, 322] on button "OK" at bounding box center [511, 330] width 22 height 16
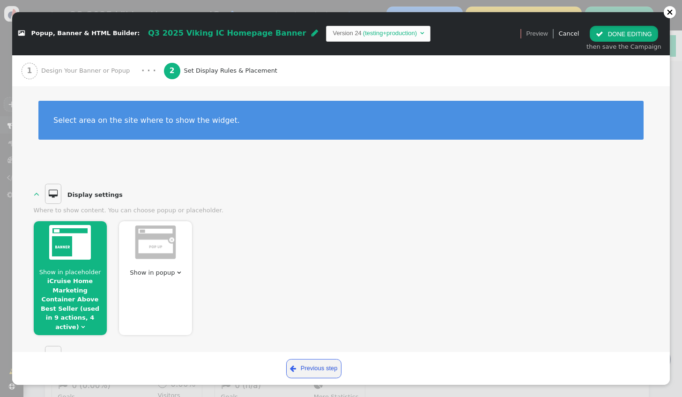
click at [617, 32] on button " DONE EDITING" at bounding box center [623, 34] width 68 height 16
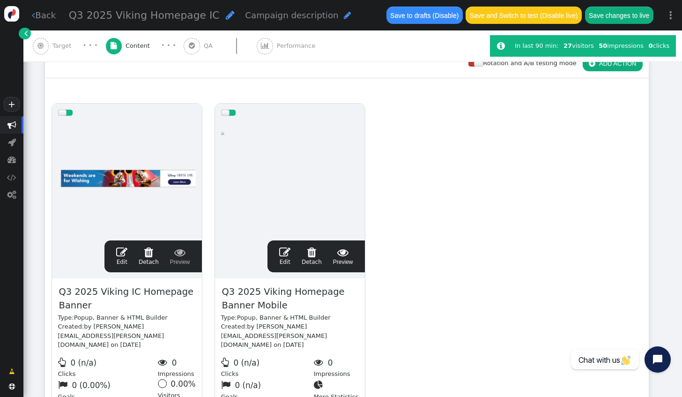
click at [283, 256] on span "" at bounding box center [284, 251] width 11 height 11
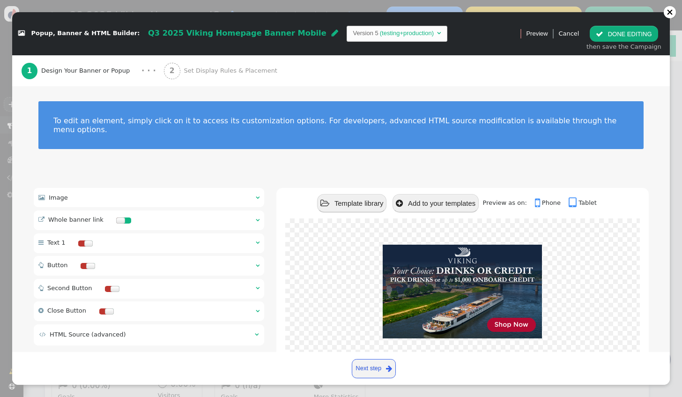
click at [184, 75] on span "Set Display Rules & Placement" at bounding box center [232, 70] width 97 height 9
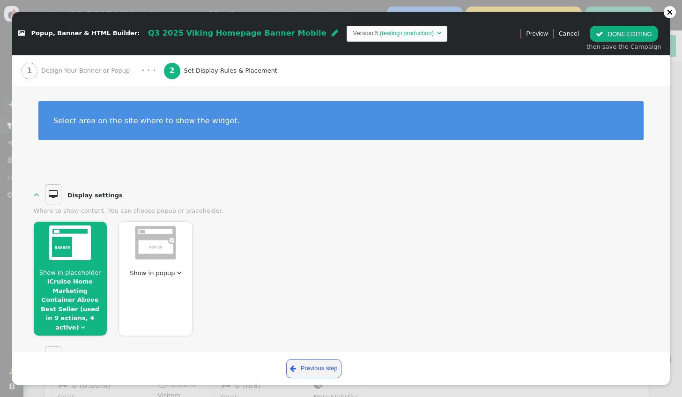
click at [73, 272] on span "Show in placeholder" at bounding box center [70, 272] width 62 height 7
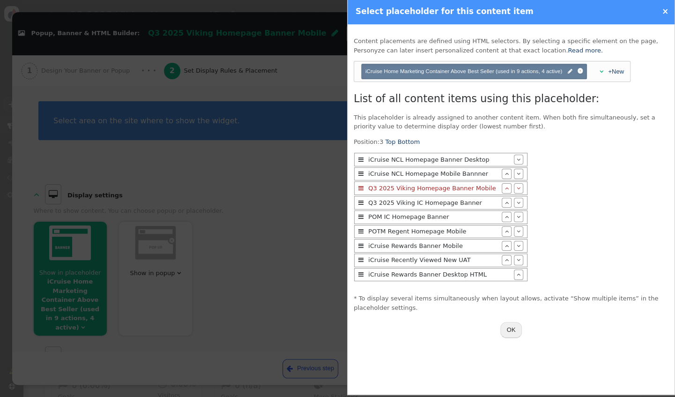
click at [505, 188] on span "" at bounding box center [507, 188] width 4 height 6
click at [505, 176] on span "" at bounding box center [507, 173] width 4 height 6
click at [498, 202] on span "" at bounding box center [500, 202] width 4 height 6
click at [498, 187] on span "" at bounding box center [500, 188] width 4 height 6
click at [510, 330] on button "OK" at bounding box center [511, 330] width 22 height 16
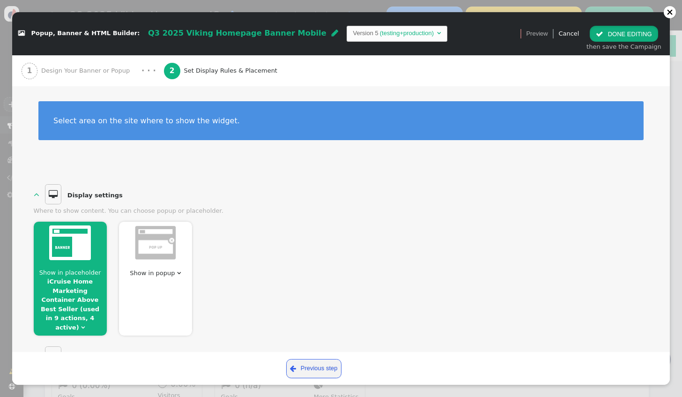
click at [610, 39] on button " DONE EDITING" at bounding box center [623, 34] width 68 height 16
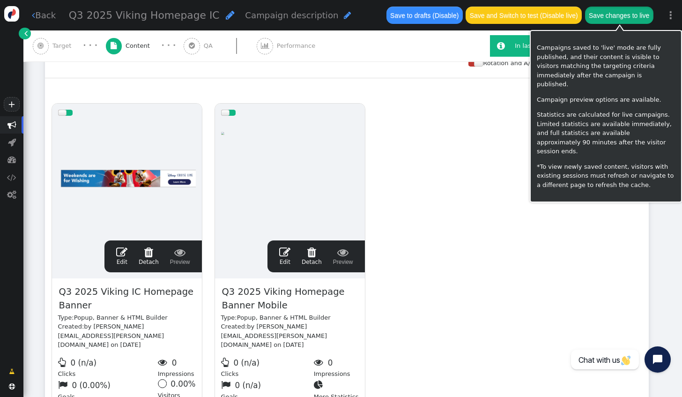
click at [600, 21] on button "Save changes to live" at bounding box center [619, 15] width 68 height 17
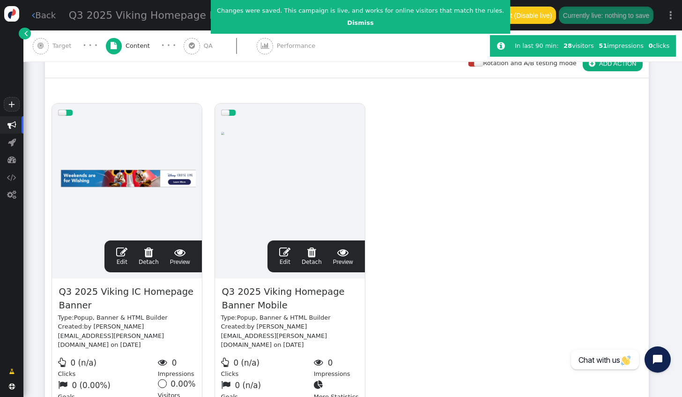
click at [23, 31] on link "" at bounding box center [25, 34] width 12 height 12
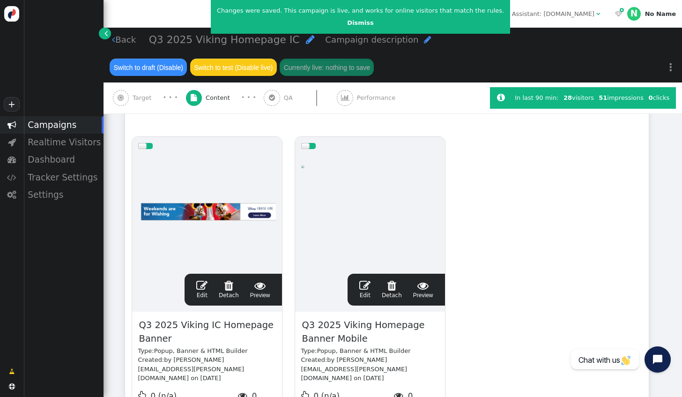
scroll to position [165, 0]
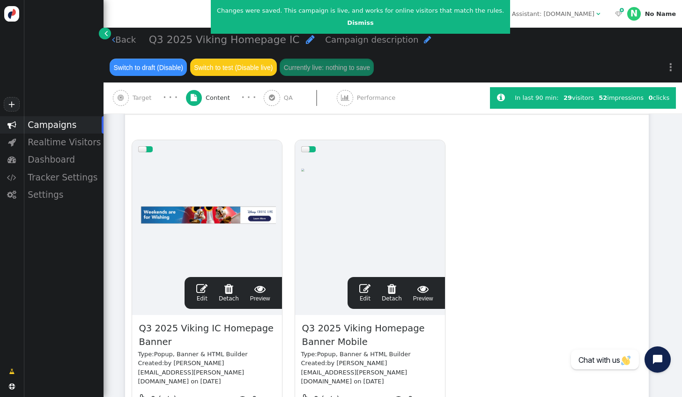
click at [127, 37] on link " Back" at bounding box center [124, 39] width 24 height 13
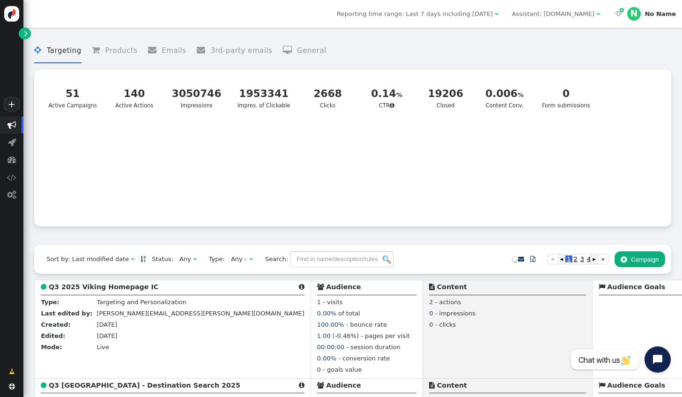
scroll to position [283, 0]
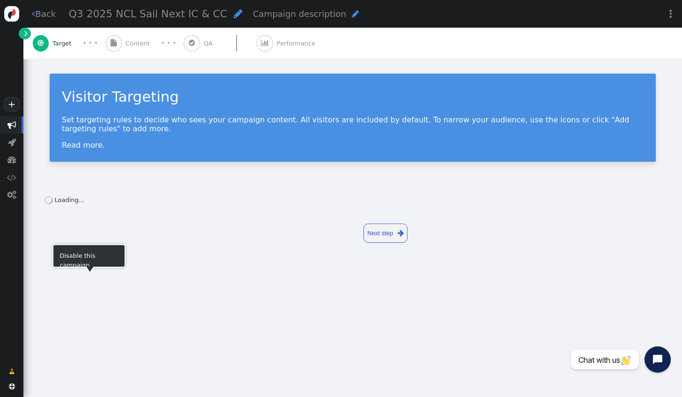
click at [137, 45] on span "Content" at bounding box center [139, 43] width 28 height 9
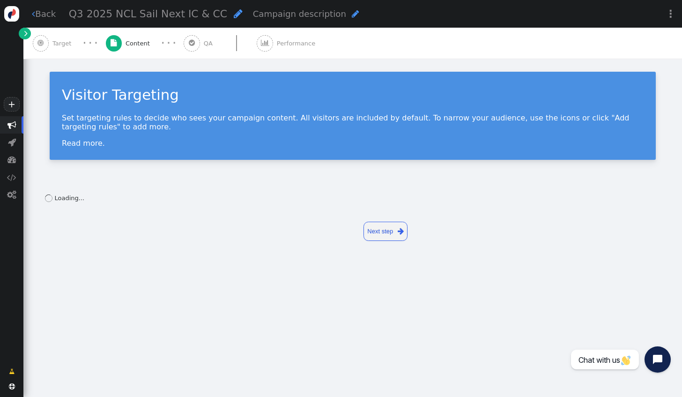
click at [120, 43] on span "" at bounding box center [114, 43] width 16 height 16
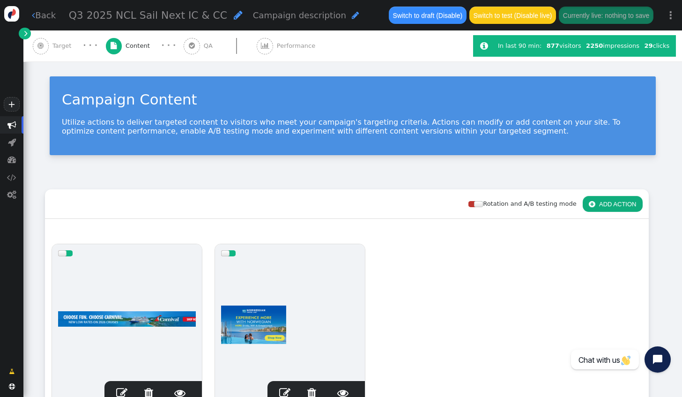
click at [46, 21] on link " Back" at bounding box center [44, 15] width 24 height 13
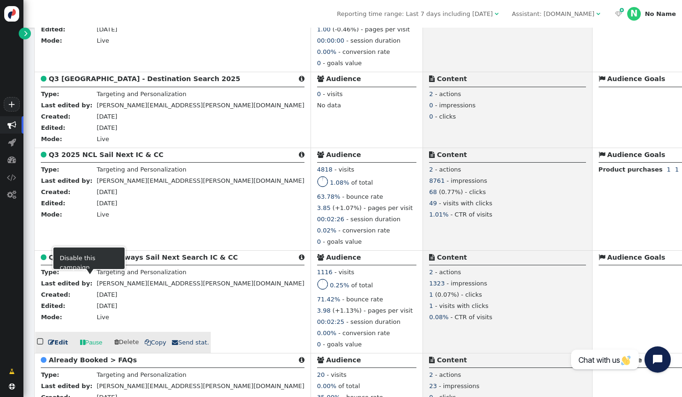
scroll to position [328, 0]
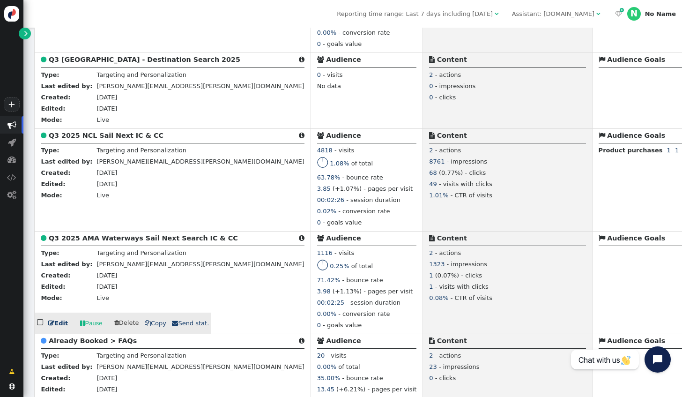
click at [54, 328] on link " Edit" at bounding box center [58, 322] width 20 height 9
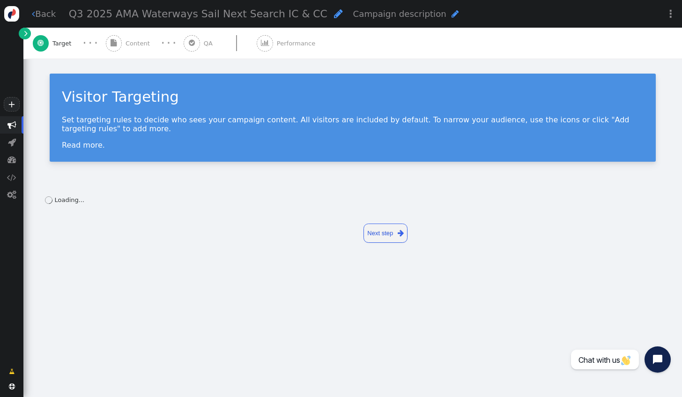
click at [136, 48] on div " Content" at bounding box center [130, 43] width 48 height 31
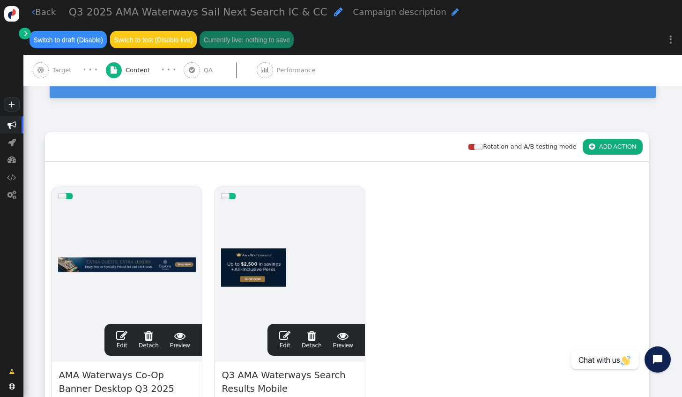
scroll to position [94, 0]
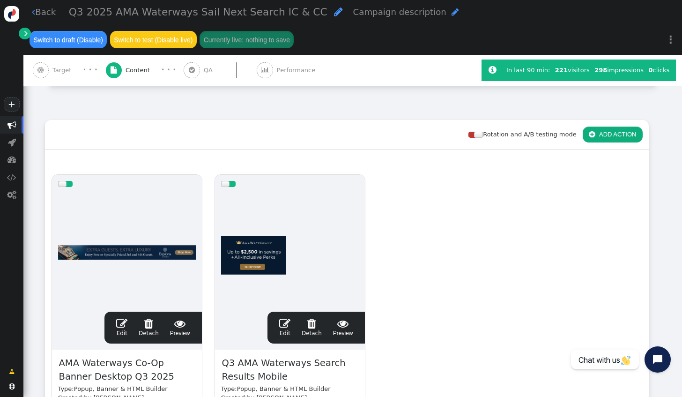
click at [122, 326] on span "" at bounding box center [121, 322] width 11 height 11
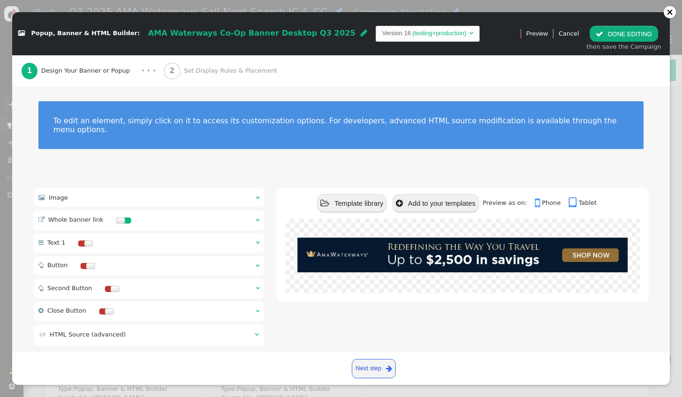
click at [84, 188] on div " Image  " at bounding box center [149, 197] width 231 height 19
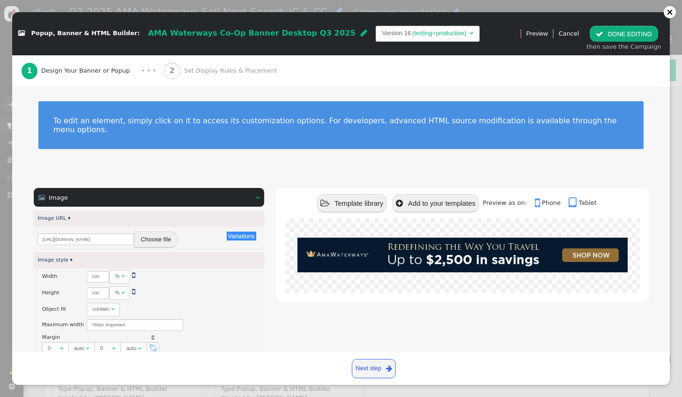
click at [153, 231] on button "Choose file" at bounding box center [156, 239] width 44 height 16
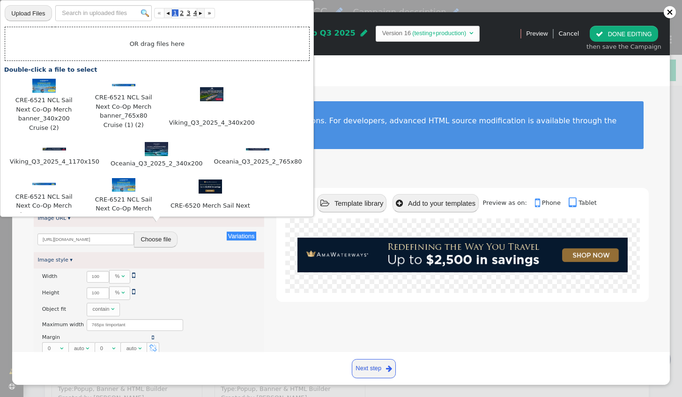
click at [27, 17] on input "file" at bounding box center [28, 13] width 47 height 17
drag, startPoint x: 55, startPoint y: 37, endPoint x: 37, endPoint y: 15, distance: 28.3
click at [55, 36] on td "OR drag files here" at bounding box center [157, 44] width 304 height 34
click at [35, 11] on input "file" at bounding box center [28, 13] width 47 height 17
type input "C:\fakepath\CRE-6520 Merch Sail Next Co-Op- AMA Waterways_Cruise_765x80.png"
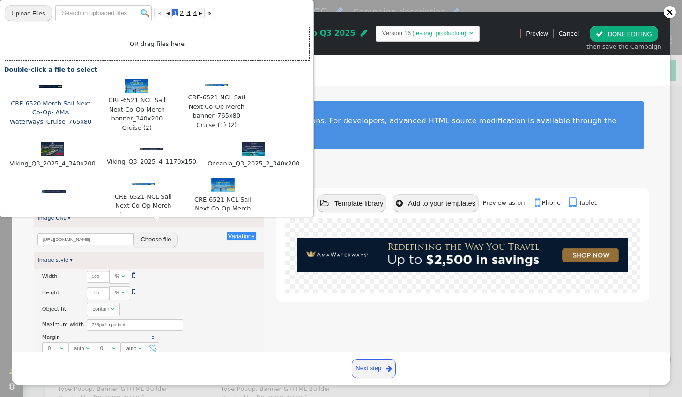
click at [47, 88] on div at bounding box center [51, 85] width 84 height 9
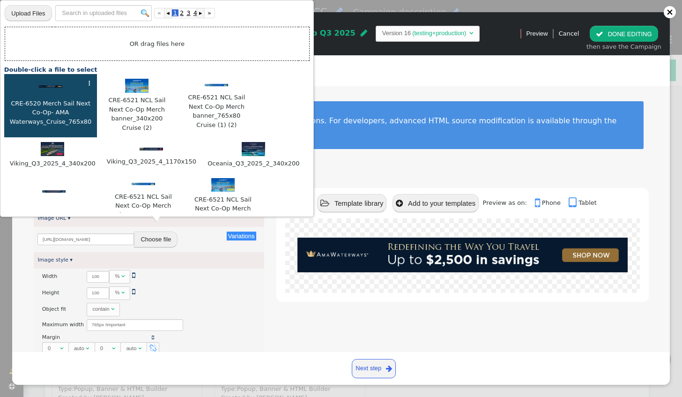
click at [47, 88] on div at bounding box center [51, 85] width 84 height 9
type input "https://cdn.personyze.com/upload/6863/45edd859a782bb93.png"
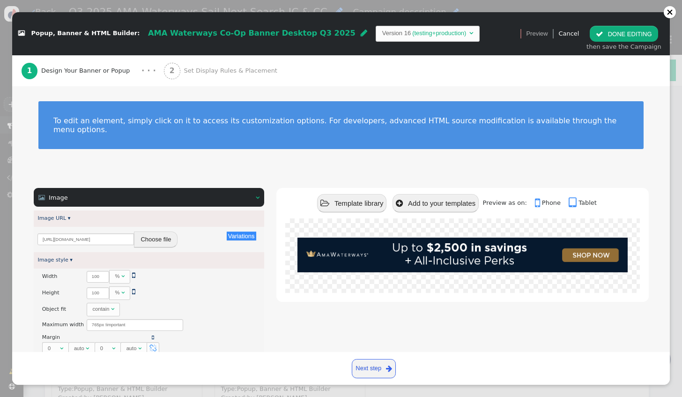
click at [619, 33] on button " DONE EDITING" at bounding box center [623, 34] width 68 height 16
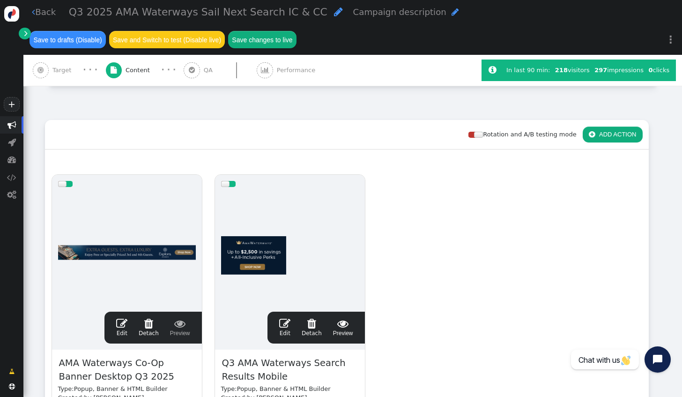
click at [288, 327] on span "" at bounding box center [284, 322] width 11 height 11
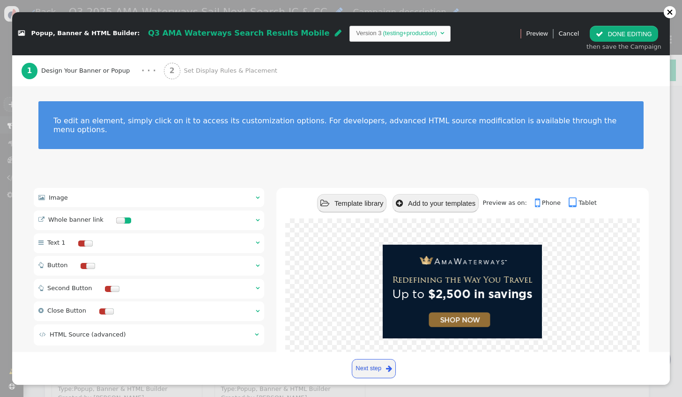
click at [63, 194] on span "Image" at bounding box center [58, 197] width 19 height 7
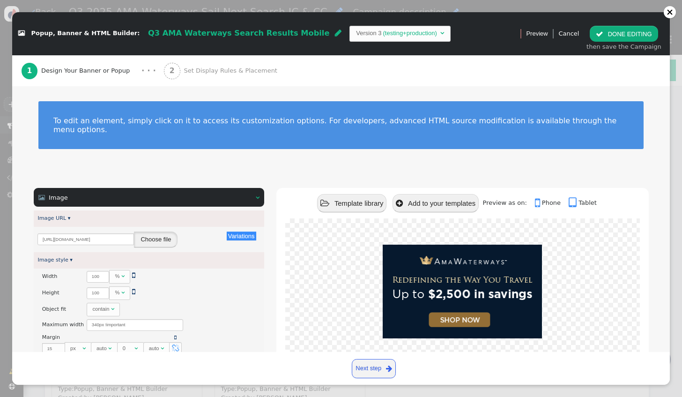
click at [161, 234] on button "Choose file" at bounding box center [156, 239] width 44 height 16
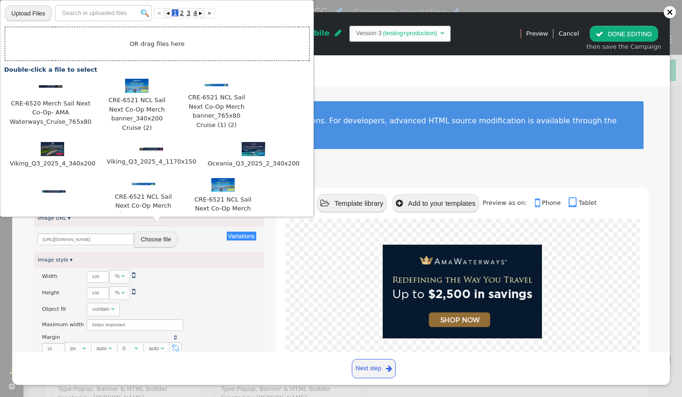
click at [19, 256] on div " Image   Image URL ▾ Variations There are alternatives. Default value: https…" at bounding box center [340, 401] width 657 height 450
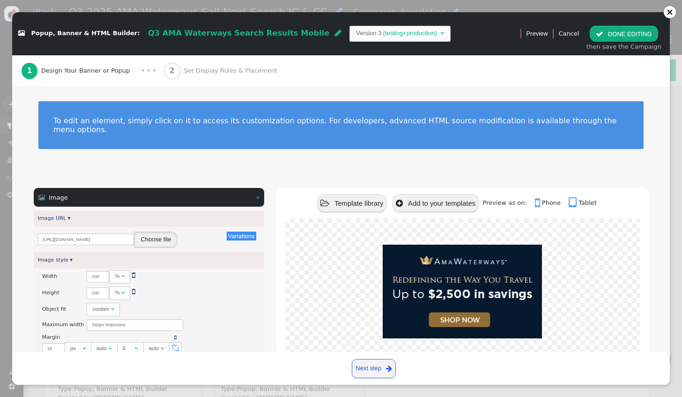
click at [169, 231] on button "Choose file" at bounding box center [156, 239] width 44 height 16
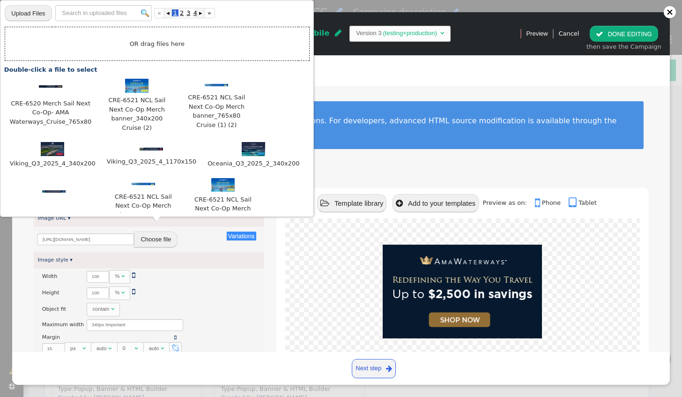
click at [37, 14] on input "file" at bounding box center [28, 13] width 47 height 17
type input "C:\fakepath\CRE-6520 Merch Sail Next Co-Op- AMA Waterways_Cruise_340x200.png"
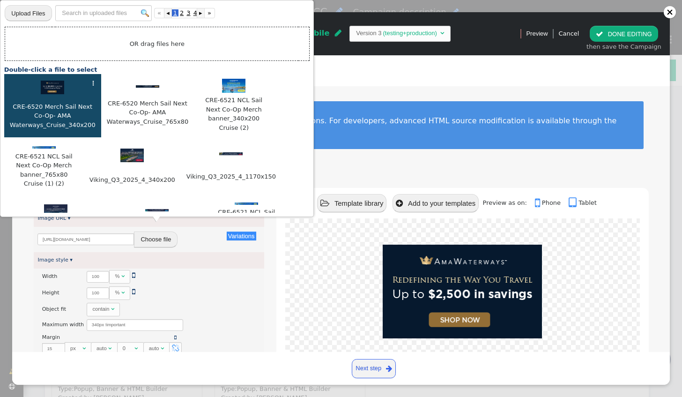
click at [52, 88] on img at bounding box center [52, 88] width 23 height 14
type input "https://cdn.personyze.com/upload/6863/45fb004de688153a.png"
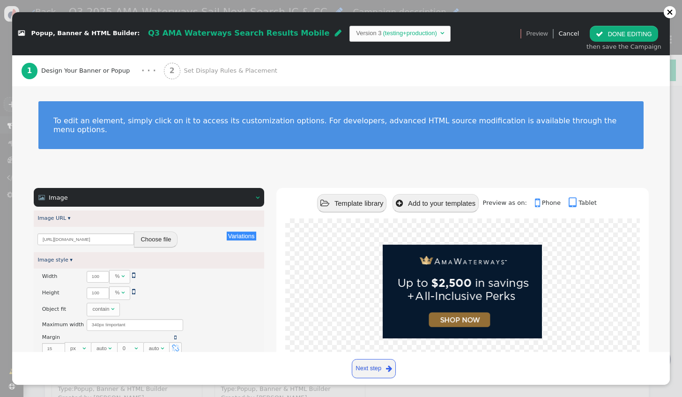
click at [611, 37] on button " DONE EDITING" at bounding box center [623, 34] width 68 height 16
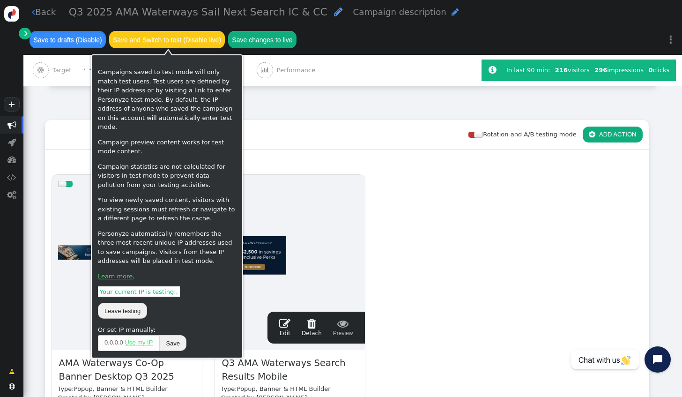
click at [71, 39] on button "Save to drafts (Disable)" at bounding box center [67, 39] width 76 height 17
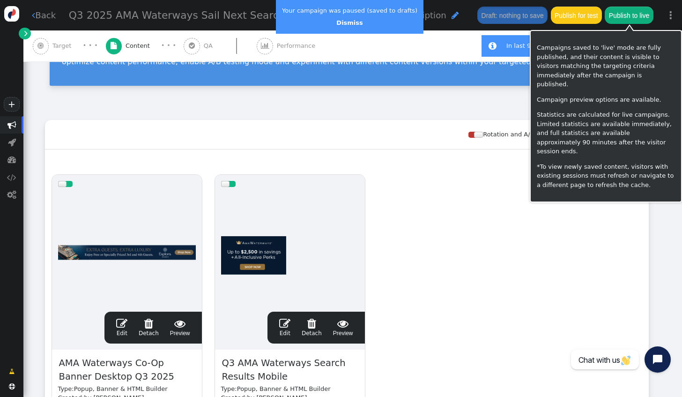
click at [627, 18] on button "Publish to live" at bounding box center [628, 15] width 48 height 17
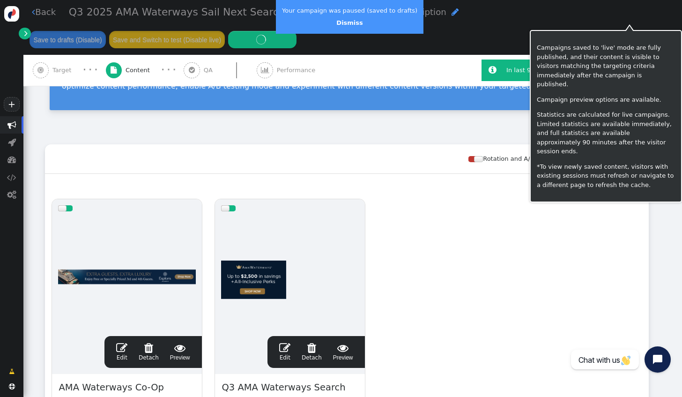
scroll to position [94, 0]
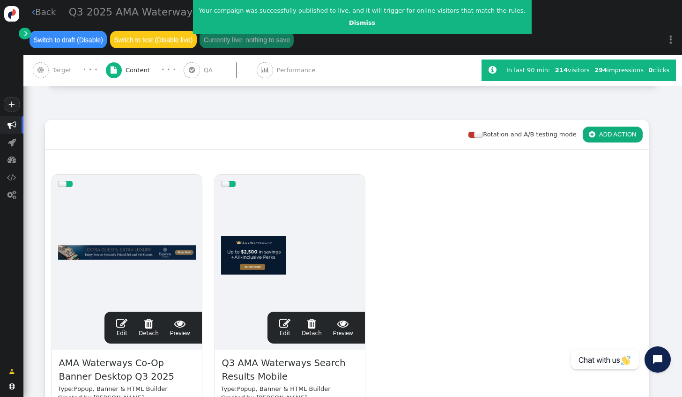
click at [126, 327] on span "" at bounding box center [121, 322] width 11 height 11
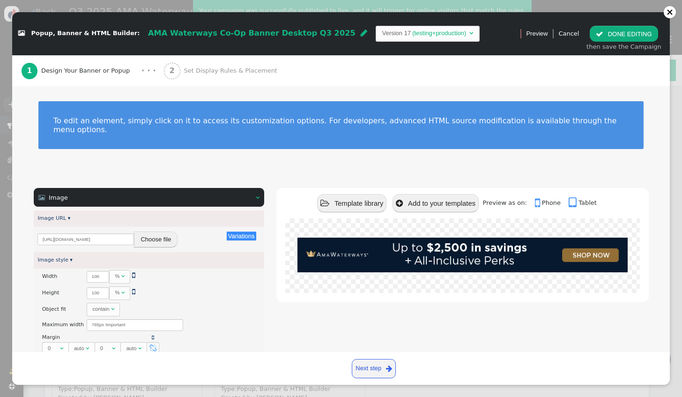
click at [629, 38] on button " DONE EDITING" at bounding box center [623, 34] width 68 height 16
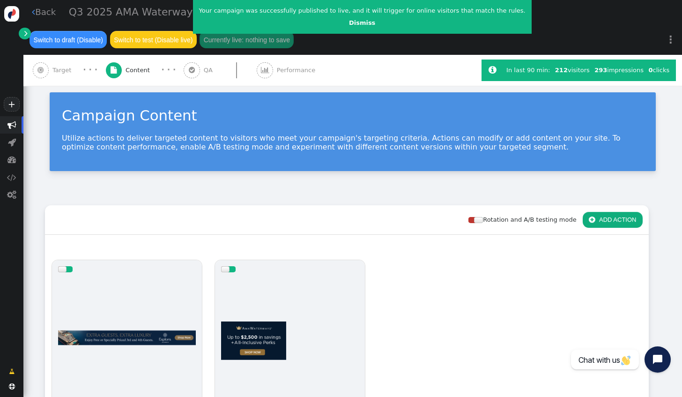
scroll to position [0, 0]
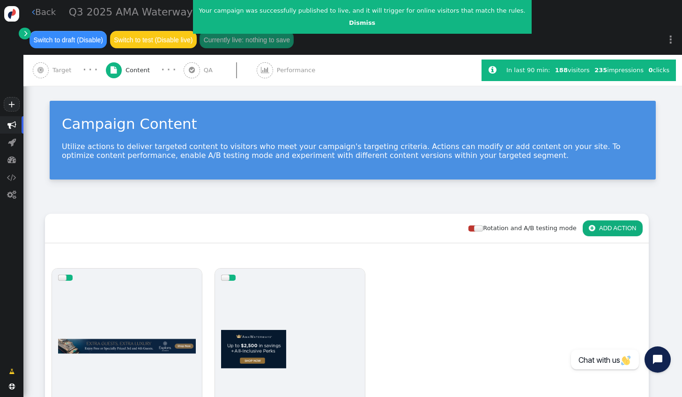
click at [34, 13] on span "" at bounding box center [33, 11] width 3 height 9
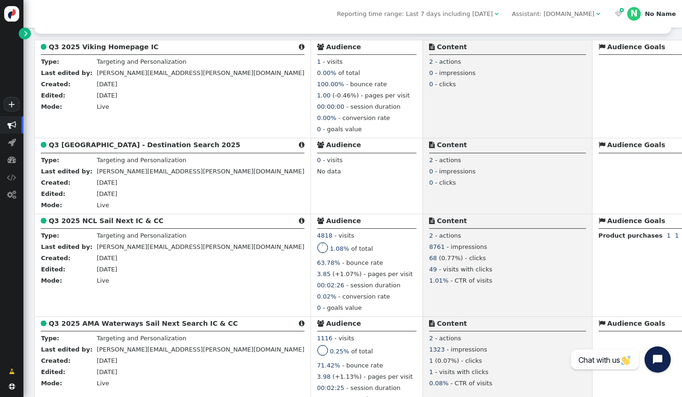
scroll to position [187, 0]
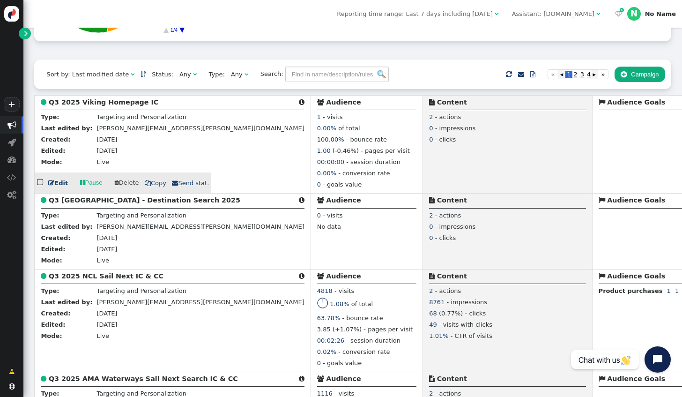
click at [60, 184] on link " Edit" at bounding box center [58, 182] width 20 height 9
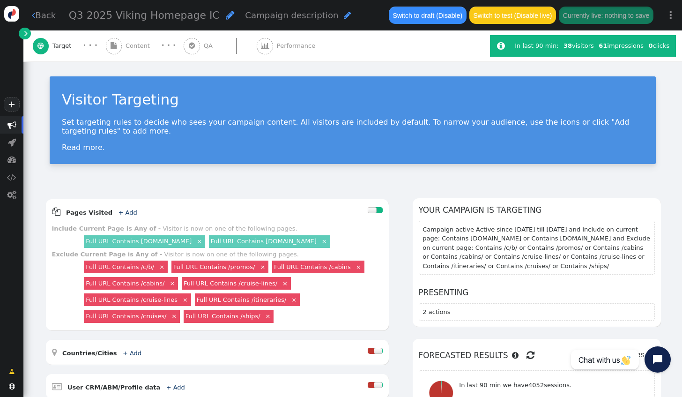
click at [132, 44] on span "Content" at bounding box center [139, 45] width 28 height 9
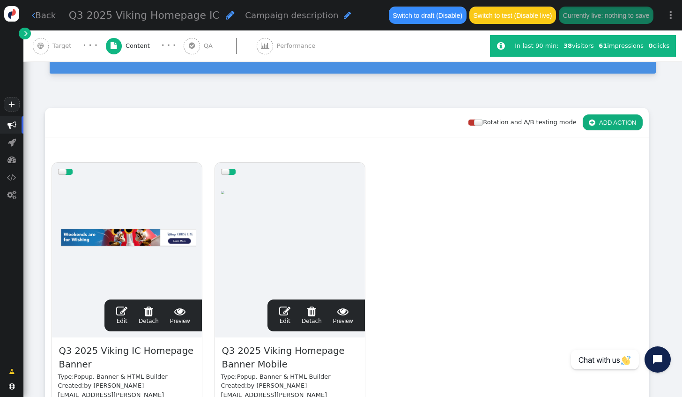
scroll to position [94, 0]
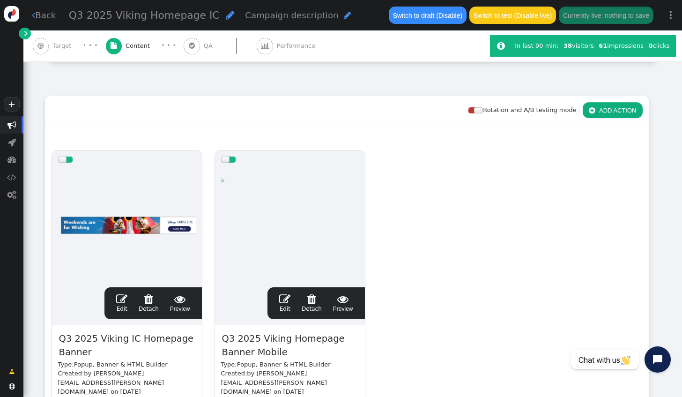
click at [120, 306] on link " Edit" at bounding box center [121, 303] width 11 height 20
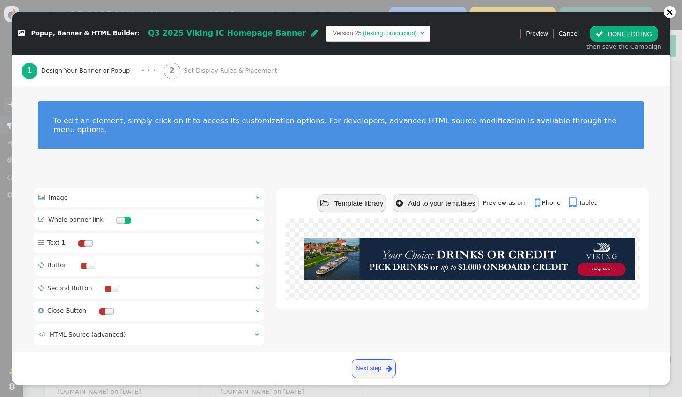
scroll to position [7, 0]
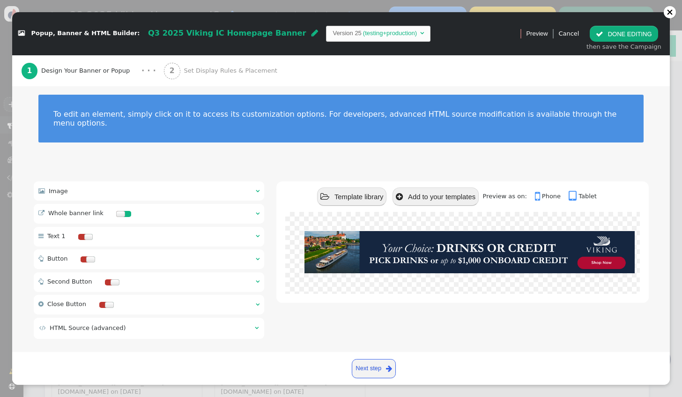
click at [197, 65] on div "2 Set Display Rules & Placement" at bounding box center [222, 70] width 117 height 31
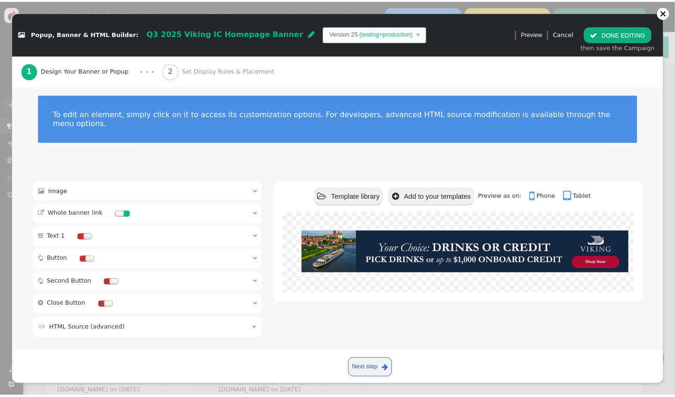
scroll to position [0, 0]
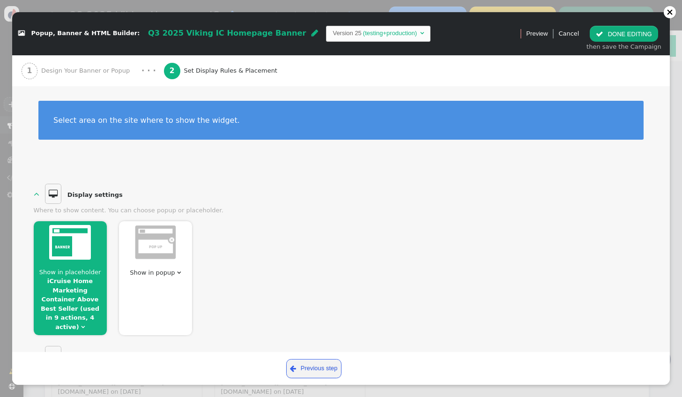
click at [85, 285] on link "iCruise Home Marketing Container Above Best Seller (used in 9 actions, 4 active)" at bounding box center [70, 303] width 59 height 53
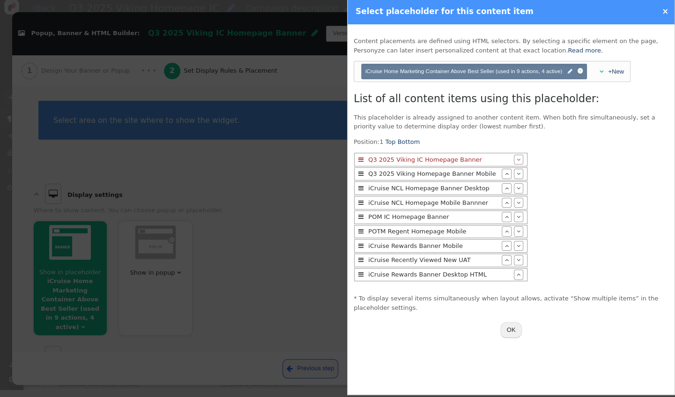
scroll to position [9, 0]
click at [663, 14] on link "×" at bounding box center [665, 11] width 7 height 9
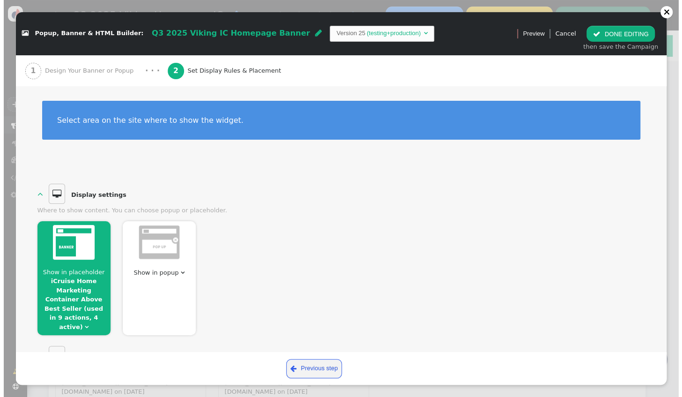
scroll to position [0, 0]
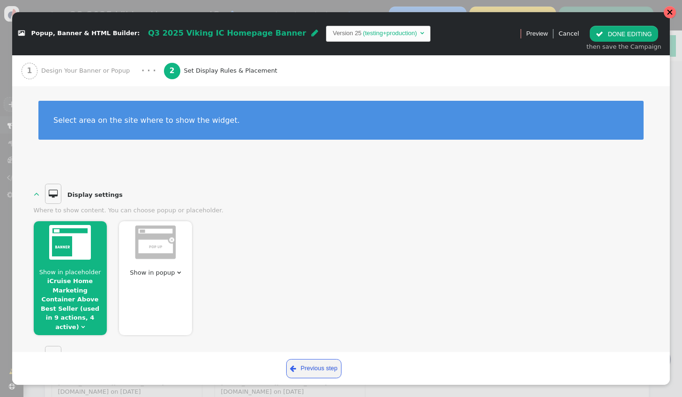
drag, startPoint x: 668, startPoint y: 15, endPoint x: 385, endPoint y: 26, distance: 283.5
click at [668, 15] on div at bounding box center [669, 12] width 7 height 7
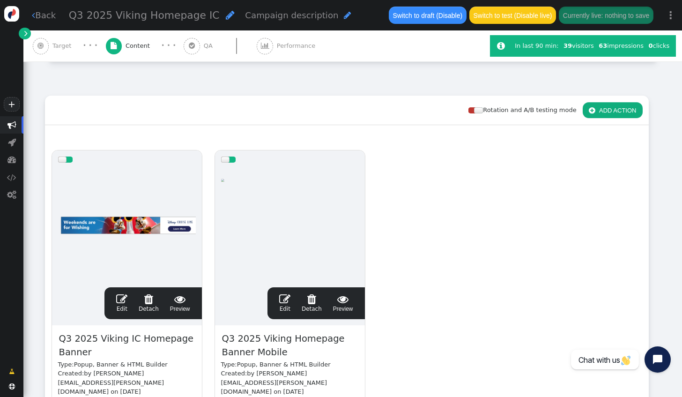
click at [41, 18] on link " Back" at bounding box center [44, 15] width 24 height 13
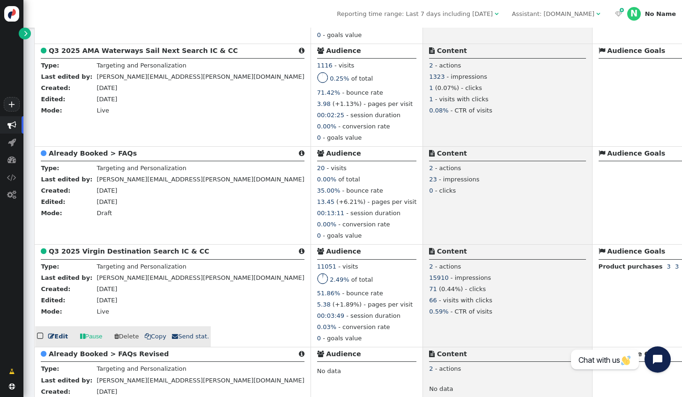
scroll to position [562, 0]
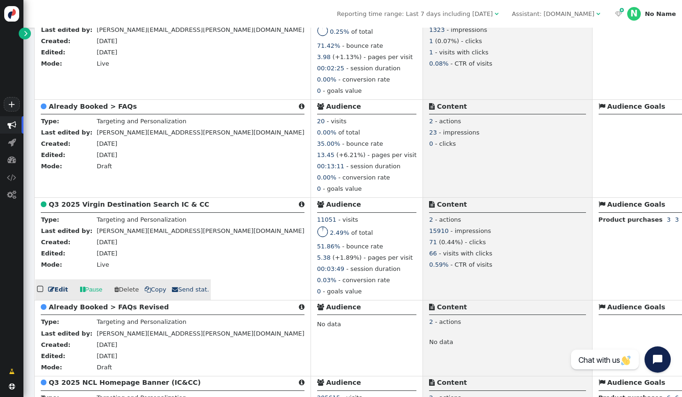
click at [57, 294] on link " Edit" at bounding box center [58, 289] width 20 height 9
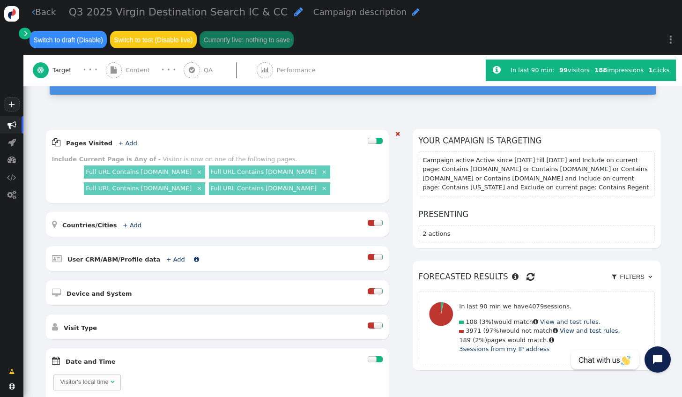
scroll to position [140, 0]
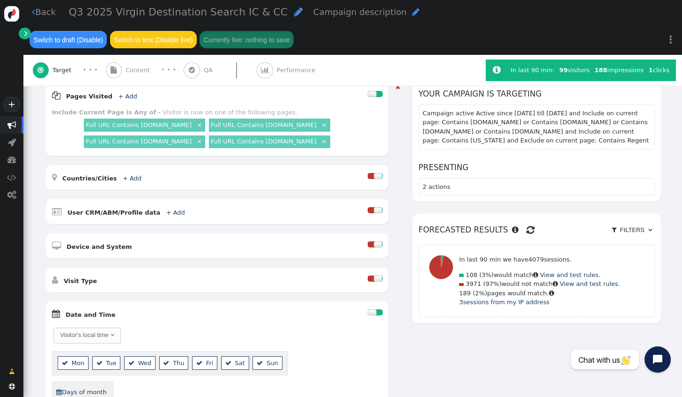
click at [368, 309] on div at bounding box center [372, 312] width 9 height 6
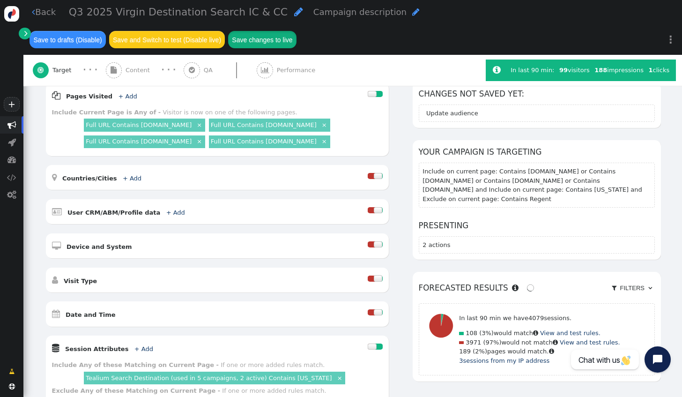
click at [296, 31] on button "Save changes to live" at bounding box center [262, 39] width 68 height 17
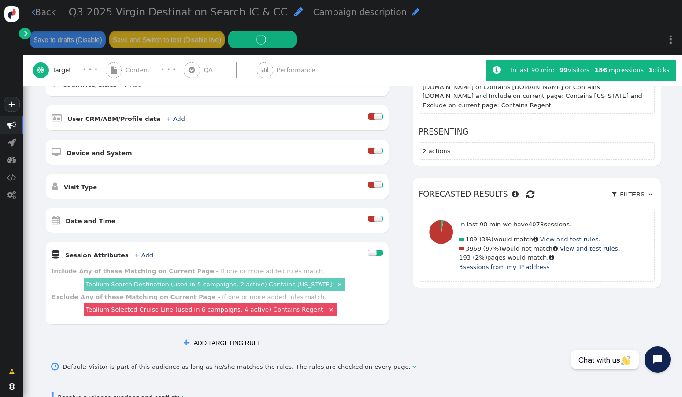
scroll to position [281, 0]
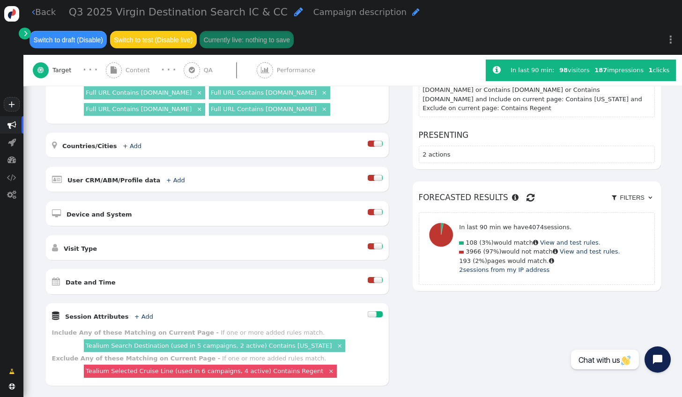
scroll to position [187, 0]
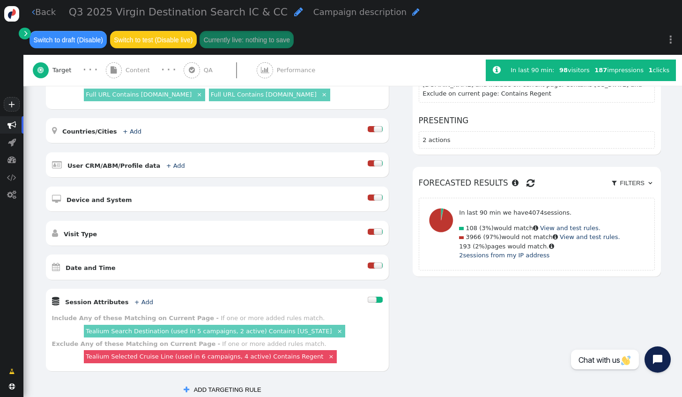
click at [374, 262] on div at bounding box center [378, 265] width 9 height 6
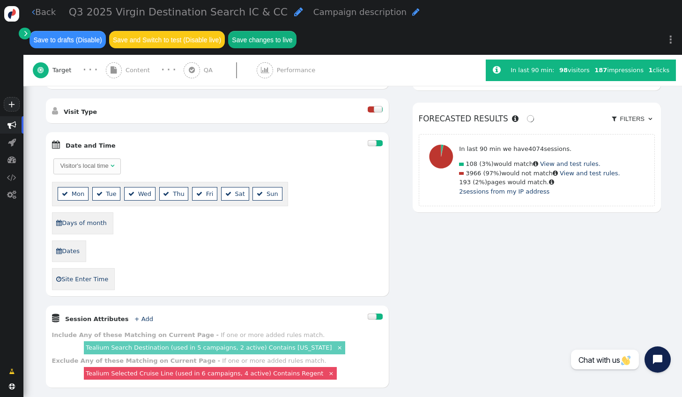
scroll to position [328, 0]
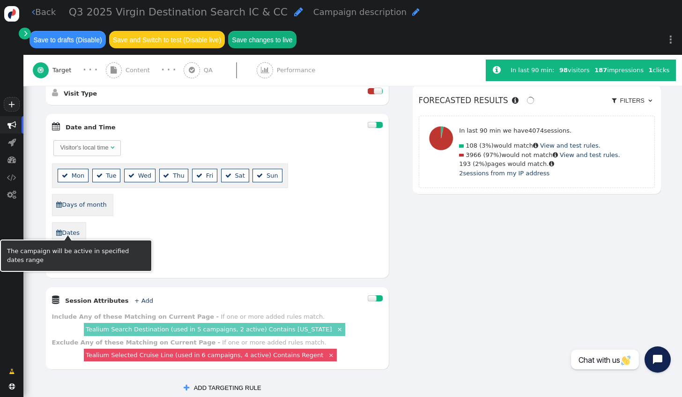
click at [72, 227] on link " Dates" at bounding box center [68, 232] width 24 height 15
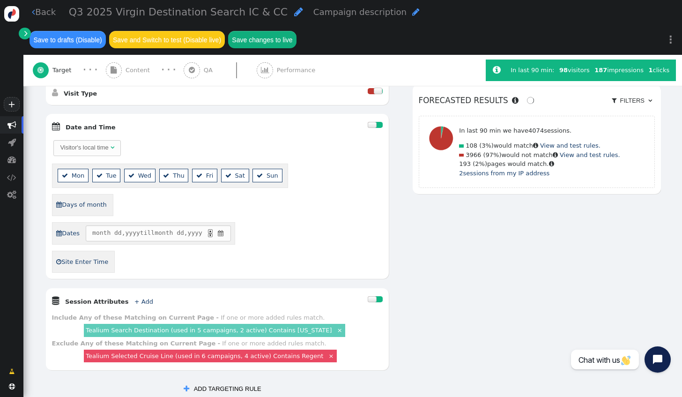
click at [222, 228] on span "" at bounding box center [220, 232] width 8 height 9
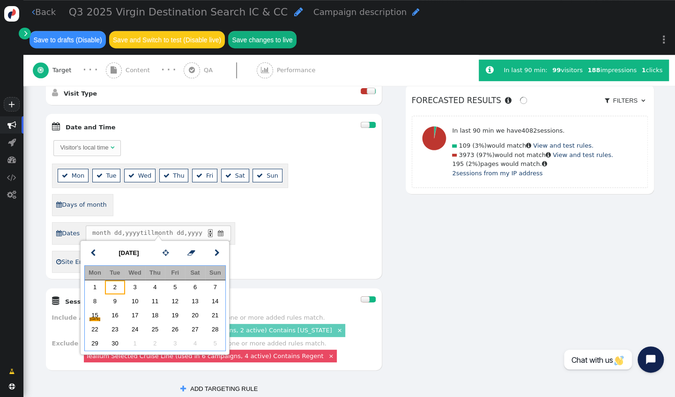
click at [113, 285] on td "2" at bounding box center [115, 287] width 20 height 14
click at [220, 304] on td "14" at bounding box center [215, 301] width 20 height 14
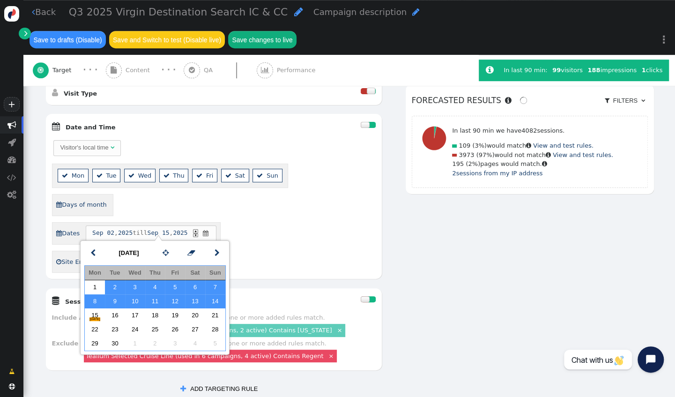
click at [421, 232] on div "AND OR XOR AND     Pages Visited + Add  Include Current Page is Any of - V…" at bounding box center [349, 146] width 609 height 502
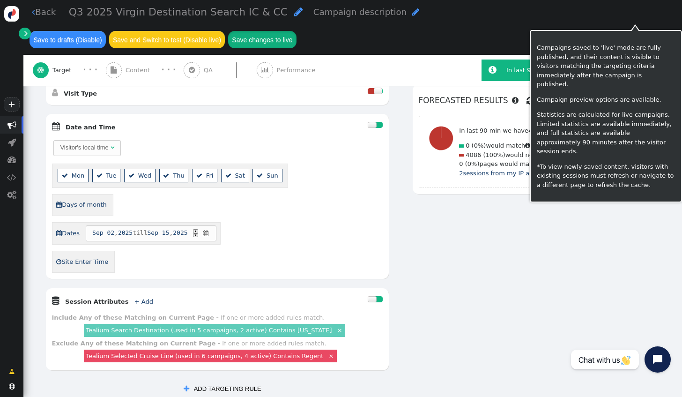
click at [296, 31] on button "Save changes to live" at bounding box center [262, 39] width 68 height 17
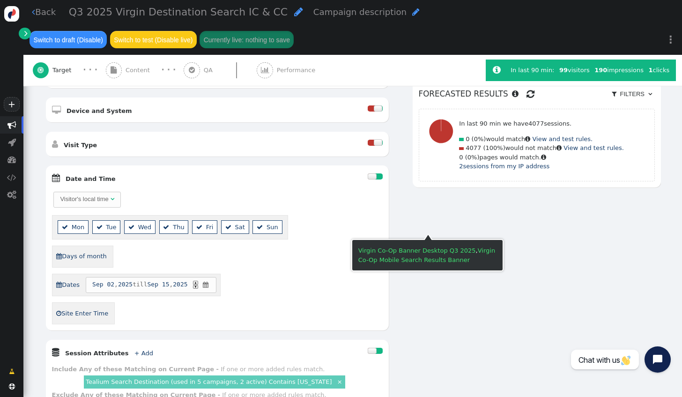
scroll to position [281, 0]
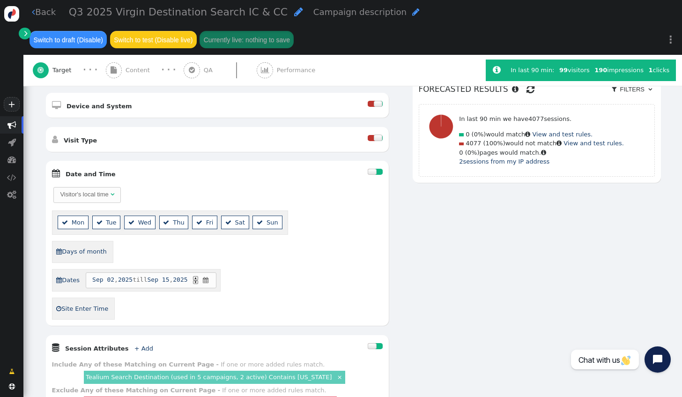
click at [46, 16] on link " Back" at bounding box center [44, 12] width 24 height 13
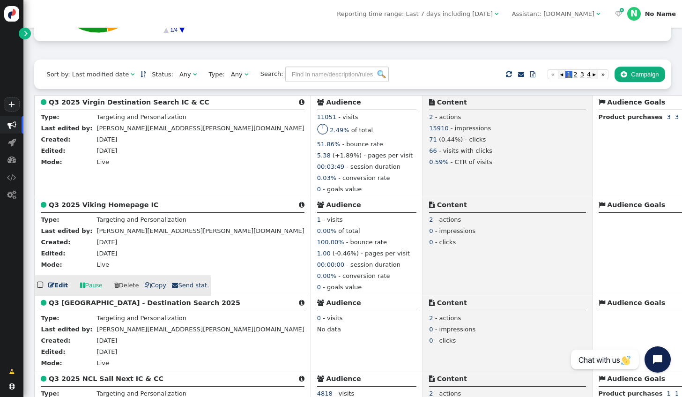
scroll to position [236, 0]
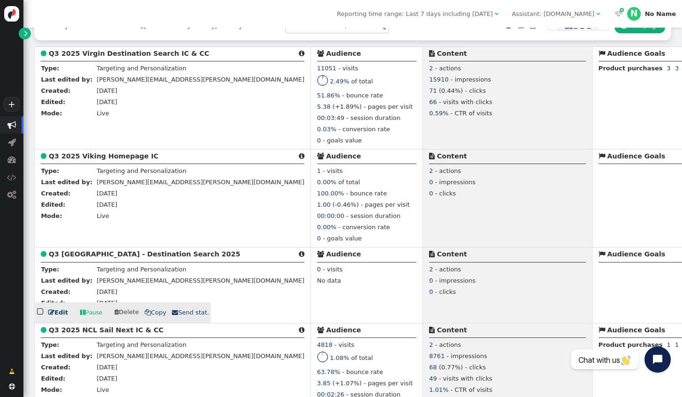
click at [61, 317] on link " Edit" at bounding box center [58, 312] width 20 height 9
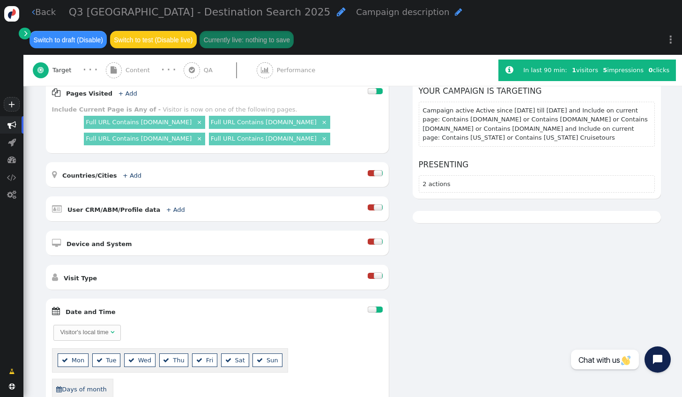
scroll to position [129, 0]
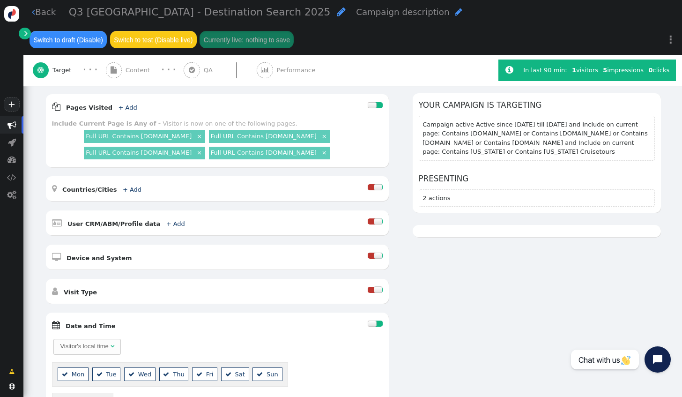
click at [142, 66] on span "Content" at bounding box center [139, 70] width 28 height 9
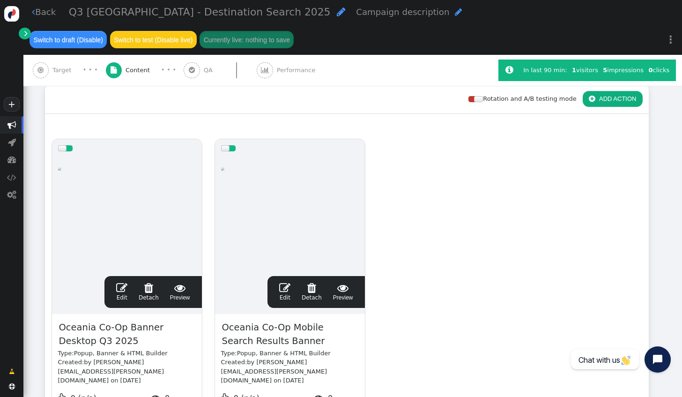
click at [125, 282] on span "" at bounding box center [121, 287] width 11 height 11
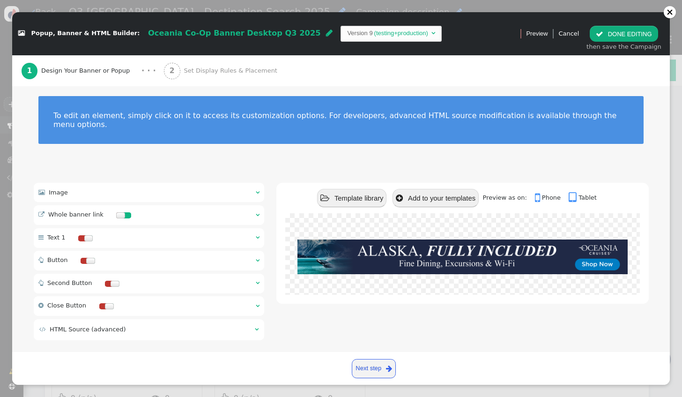
scroll to position [7, 0]
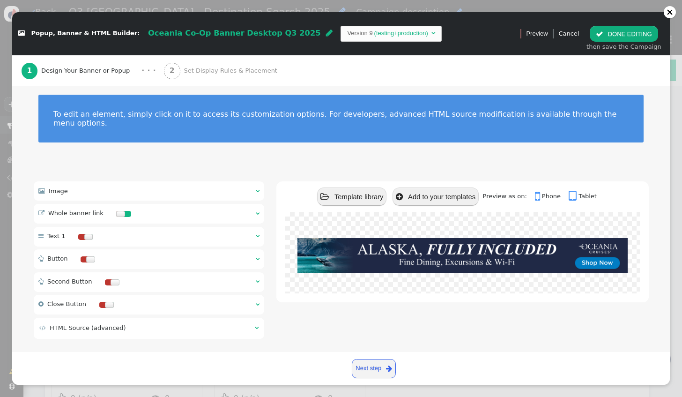
click at [173, 186] on div " Image  " at bounding box center [149, 190] width 231 height 19
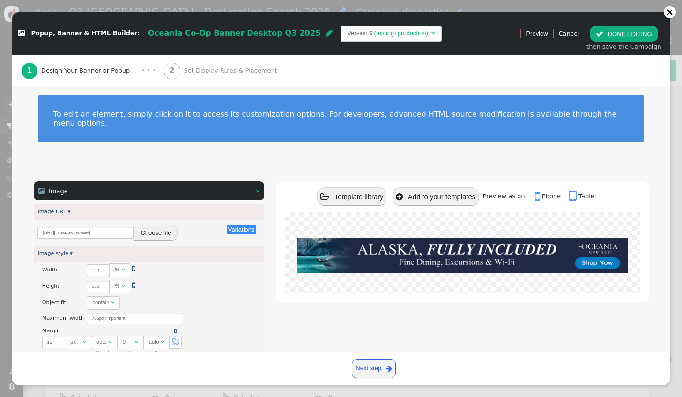
click at [176, 184] on div " Image  " at bounding box center [149, 190] width 231 height 19
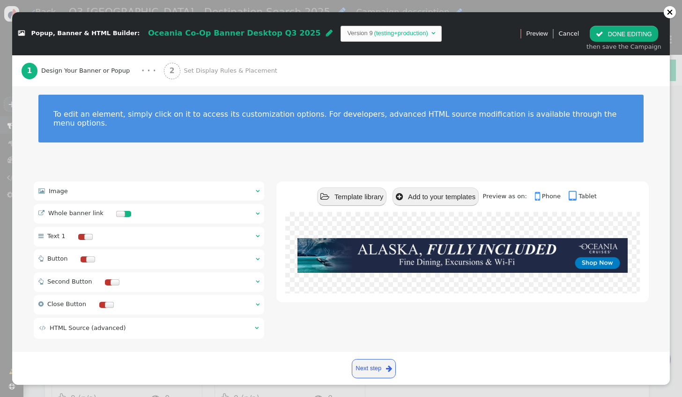
click at [184, 66] on span "Set Display Rules & Placement" at bounding box center [232, 70] width 97 height 9
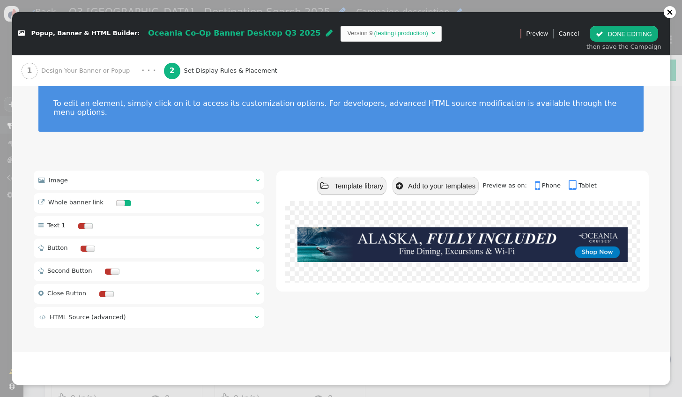
scroll to position [0, 0]
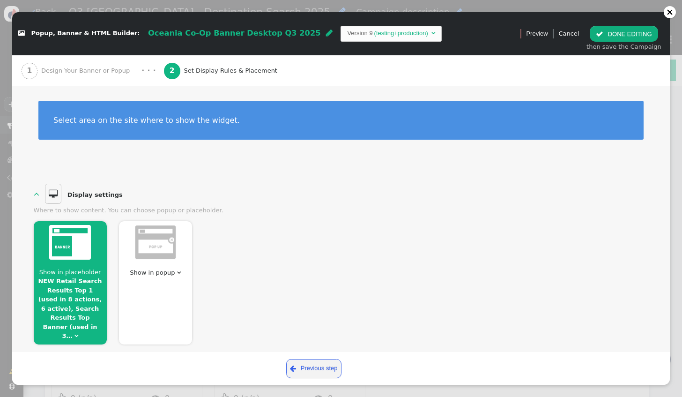
click at [93, 265] on div "Show in placeholder NEW Retail Search Results Top 1 (used in 8 actions, 6 activ…" at bounding box center [70, 282] width 73 height 123
click at [73, 272] on span "Show in placeholder" at bounding box center [70, 271] width 62 height 7
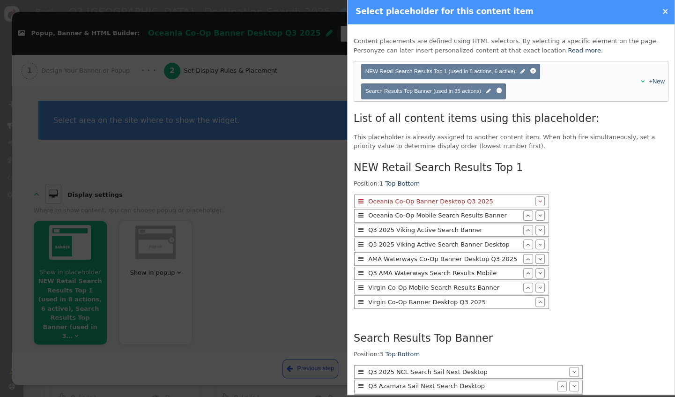
click at [662, 13] on div "×" at bounding box center [607, 12] width 133 height 12
click at [662, 11] on link "×" at bounding box center [665, 11] width 7 height 9
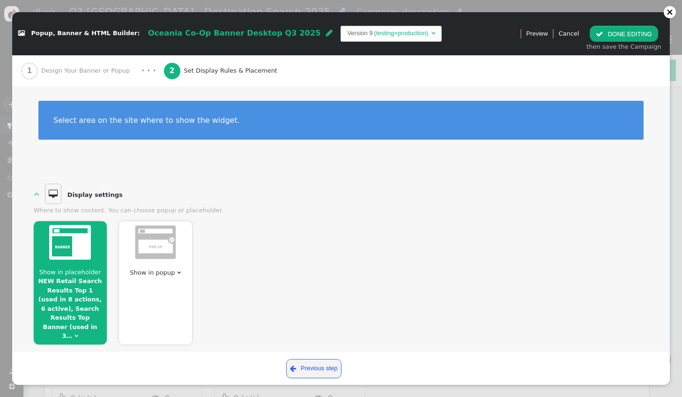
click at [617, 27] on button " DONE EDITING" at bounding box center [623, 34] width 68 height 16
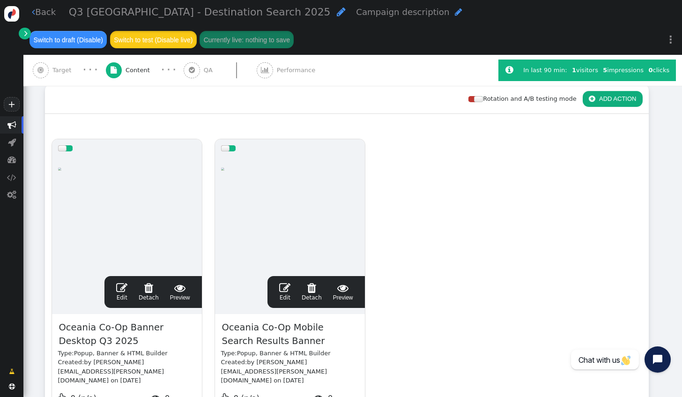
click at [197, 31] on button "Switch to test (Disable live)" at bounding box center [153, 39] width 87 height 17
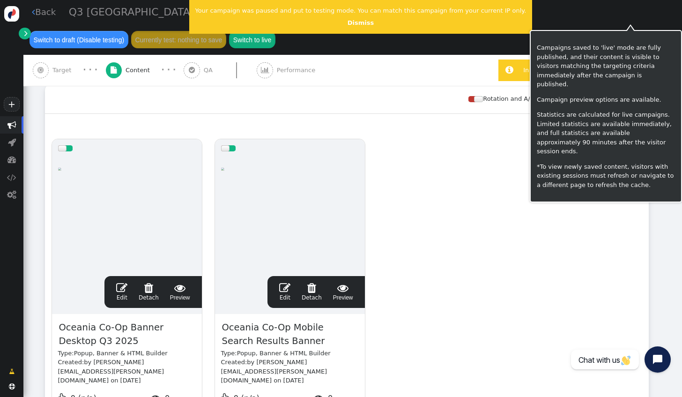
click at [275, 31] on button "Switch to live" at bounding box center [252, 39] width 46 height 17
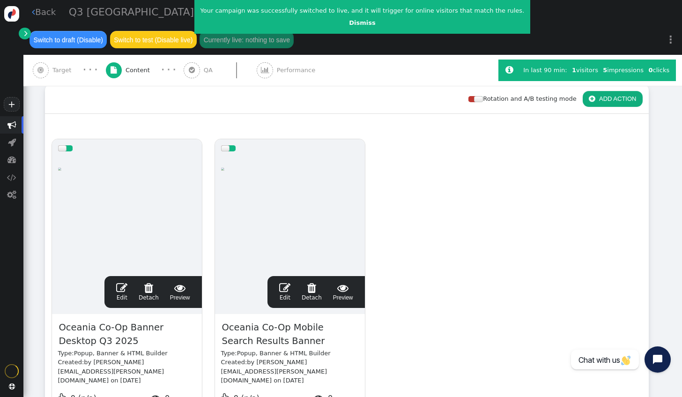
click at [43, 14] on link " Back" at bounding box center [44, 12] width 24 height 13
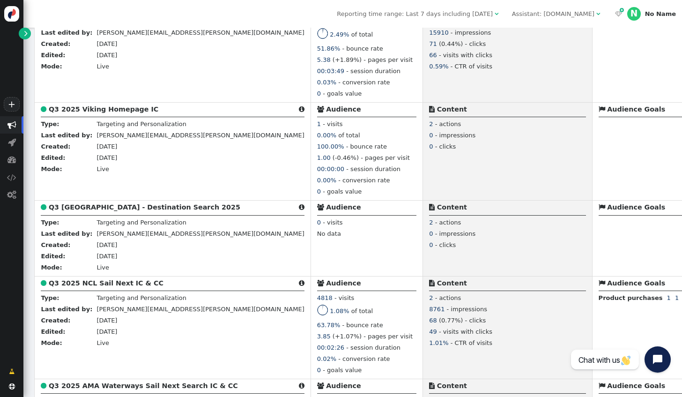
scroll to position [189, 0]
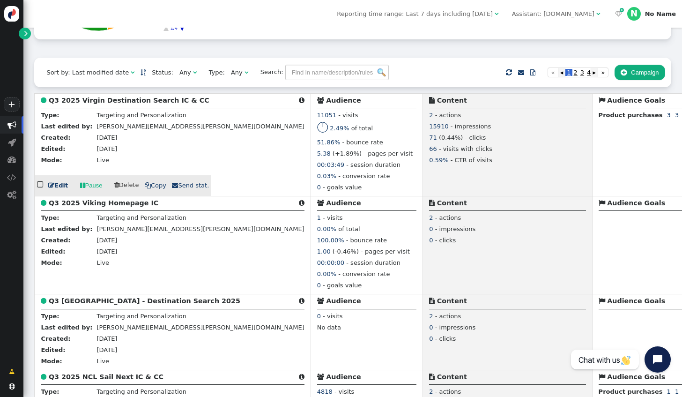
click at [57, 185] on link " Edit" at bounding box center [58, 185] width 20 height 9
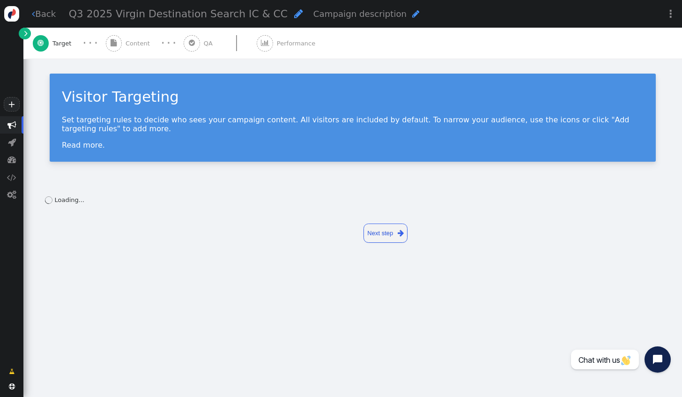
click at [125, 46] on span "Content" at bounding box center [139, 43] width 28 height 9
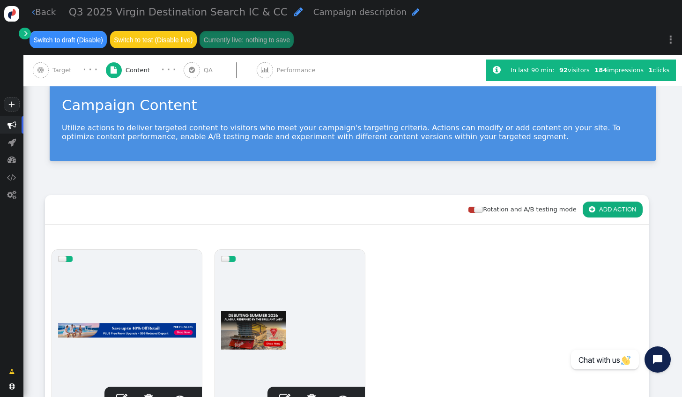
scroll to position [47, 0]
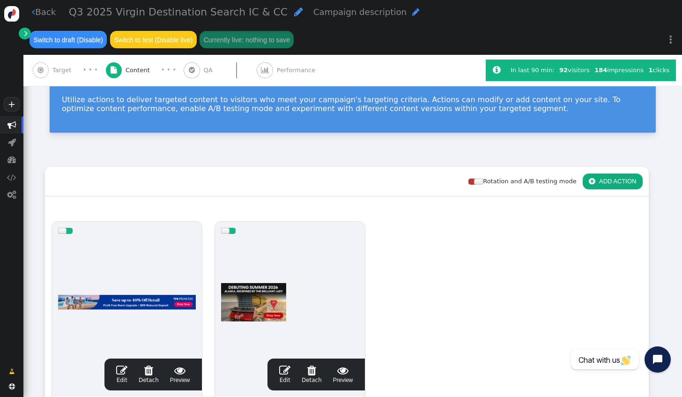
click at [285, 375] on span "" at bounding box center [284, 369] width 11 height 11
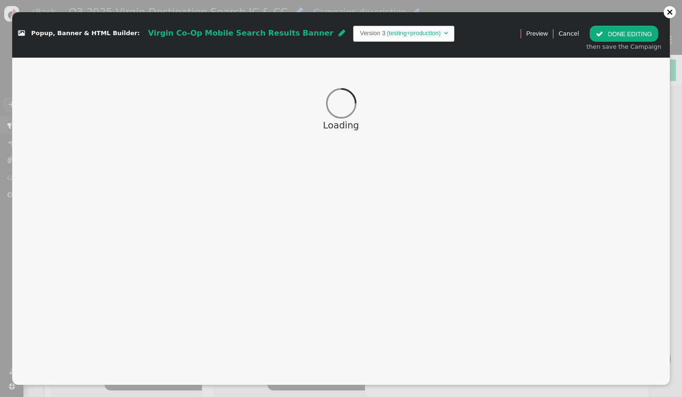
click at [668, 16] on div at bounding box center [669, 12] width 12 height 12
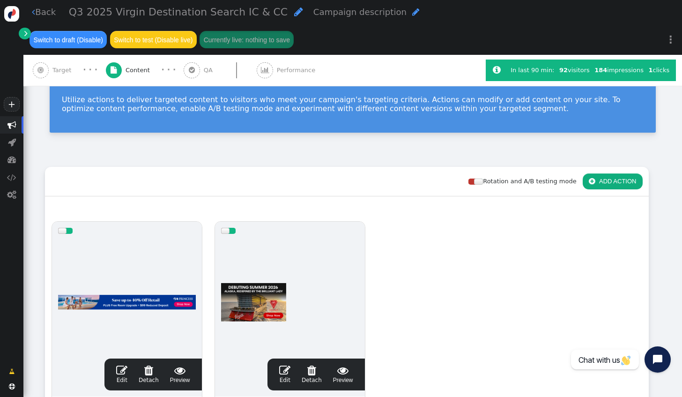
click at [66, 79] on div " Target" at bounding box center [54, 70] width 43 height 31
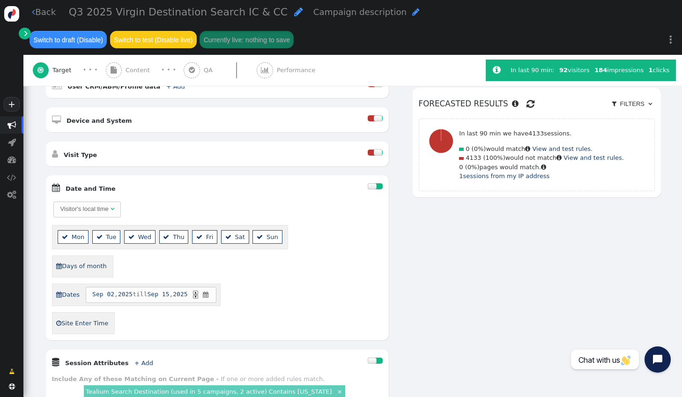
scroll to position [281, 0]
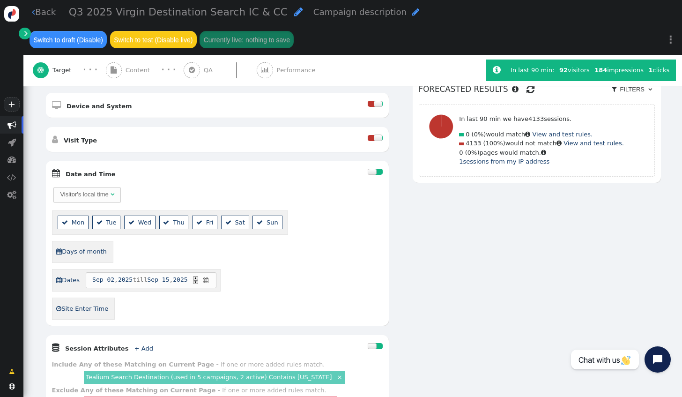
click at [210, 275] on span "" at bounding box center [206, 279] width 8 height 9
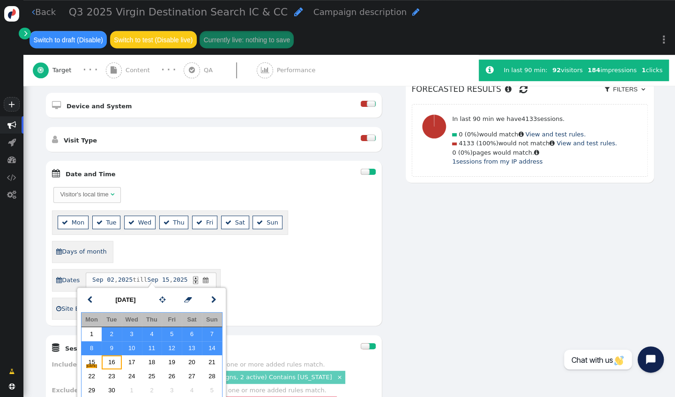
click at [110, 365] on td "16" at bounding box center [112, 362] width 20 height 14
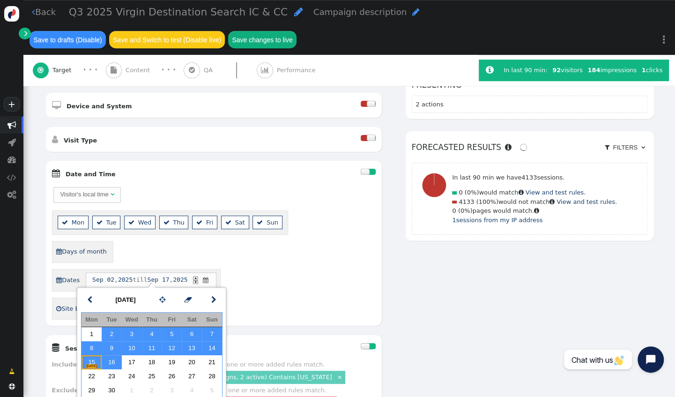
click at [96, 365] on span "TODAY" at bounding box center [91, 366] width 10 height 4
click at [279, 298] on div "Visitor's local time   Mon  Tue  Wed  Thu  Fri  Sat  Sun  Days of mont…" at bounding box center [213, 252] width 323 height 133
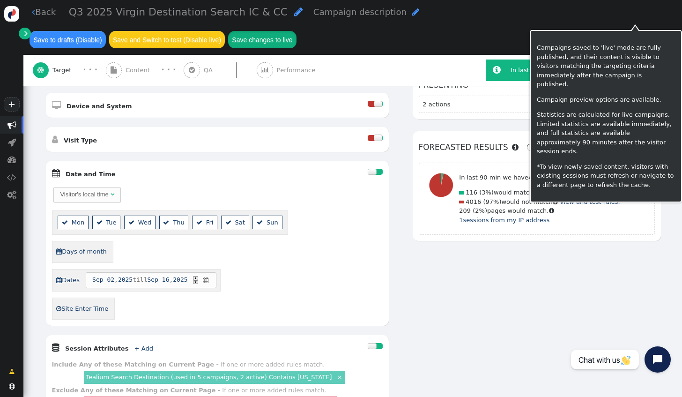
click at [296, 31] on button "Save changes to live" at bounding box center [262, 39] width 68 height 17
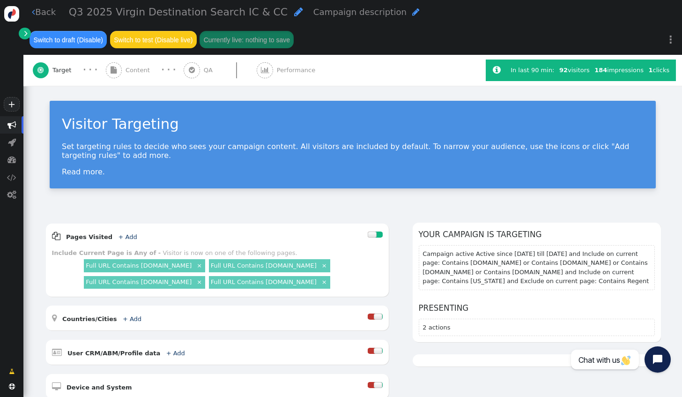
drag, startPoint x: 659, startPoint y: 208, endPoint x: 493, endPoint y: 198, distance: 165.6
click at [43, 16] on link " Back" at bounding box center [44, 12] width 24 height 13
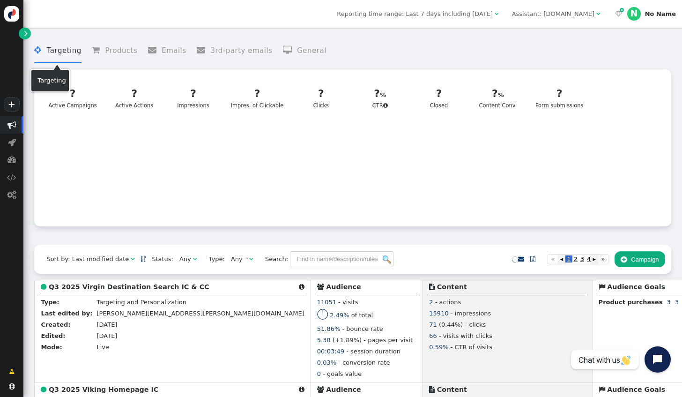
scroll to position [187, 0]
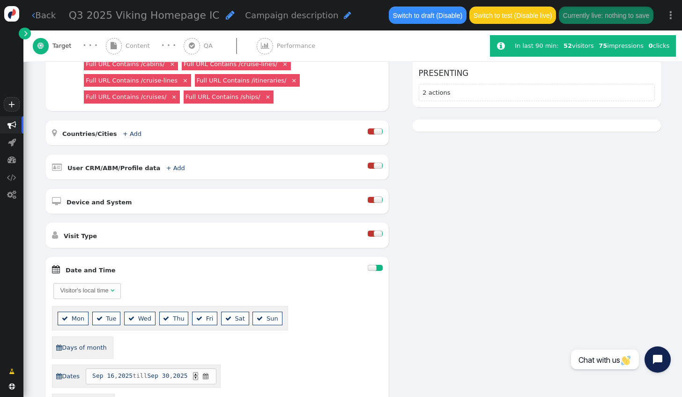
scroll to position [234, 0]
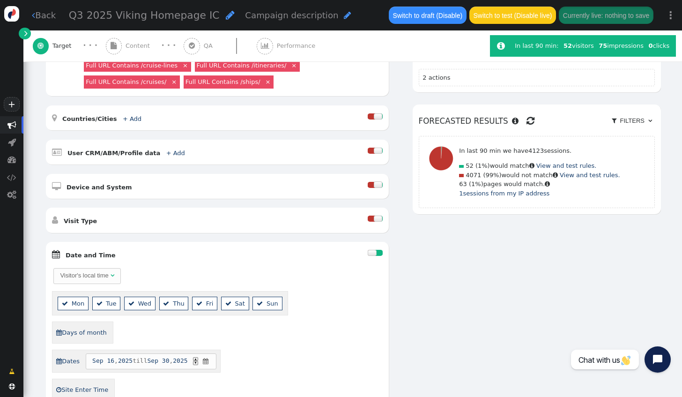
click at [448, 349] on div "AND OR XOR AND     Pages Visited + Add  Include Current Page is Any of - V…" at bounding box center [353, 216] width 616 height 504
click at [44, 13] on link " Back" at bounding box center [44, 15] width 24 height 13
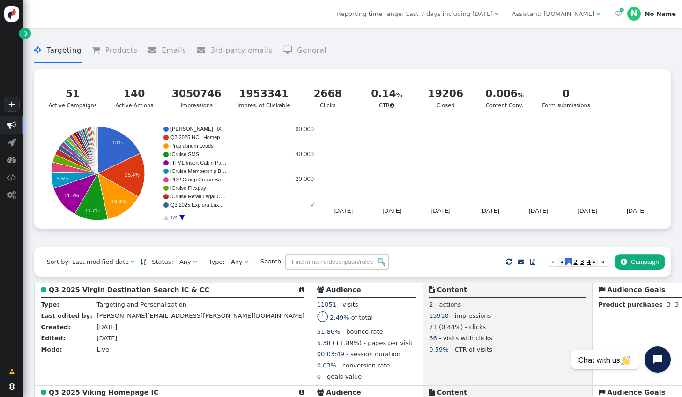
scroll to position [234, 0]
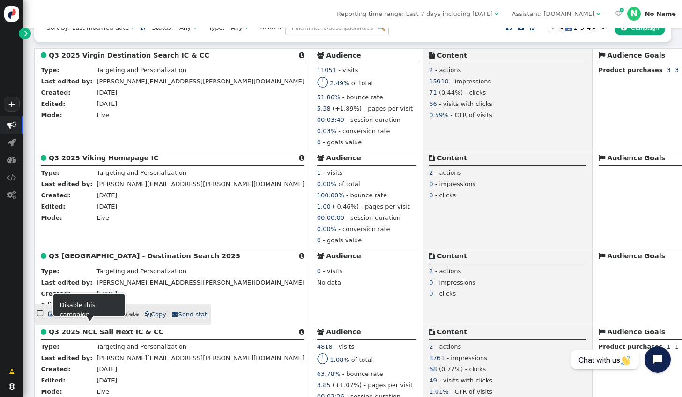
click at [51, 317] on span "" at bounding box center [51, 314] width 6 height 6
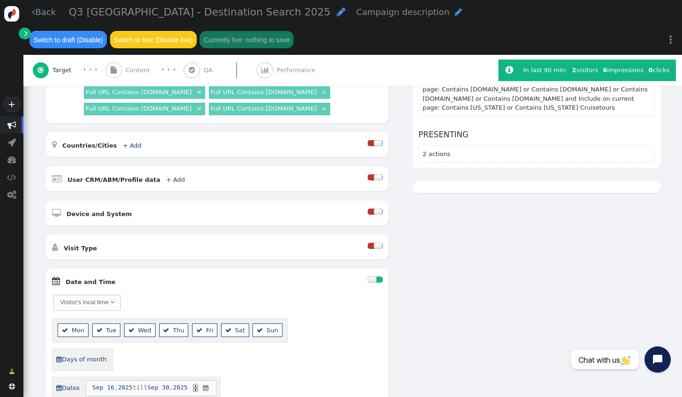
scroll to position [187, 0]
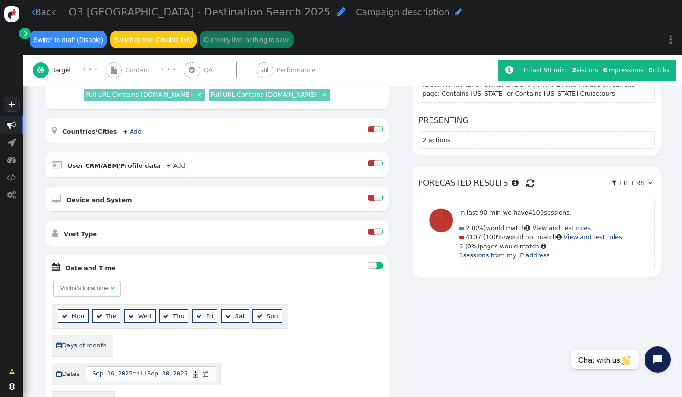
click at [419, 344] on div "AND OR XOR AND     Pages Visited + Add  Include Current Page is Any of - V…" at bounding box center [353, 286] width 616 height 502
click at [441, 343] on div "AND OR XOR AND     Pages Visited + Add  Include Current Page is Any of - V…" at bounding box center [353, 286] width 616 height 502
